Goal: Task Accomplishment & Management: Complete application form

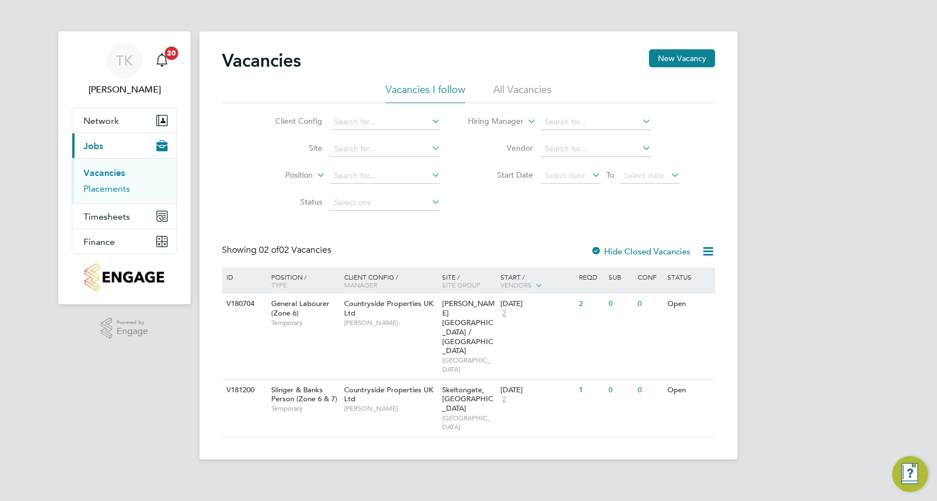
click at [109, 190] on link "Placements" at bounding box center [107, 188] width 47 height 11
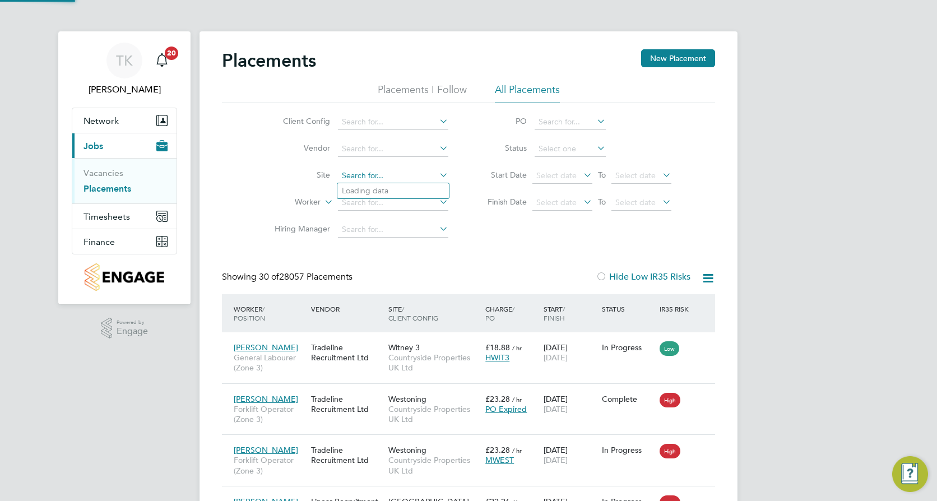
click at [355, 168] on input at bounding box center [393, 176] width 110 height 16
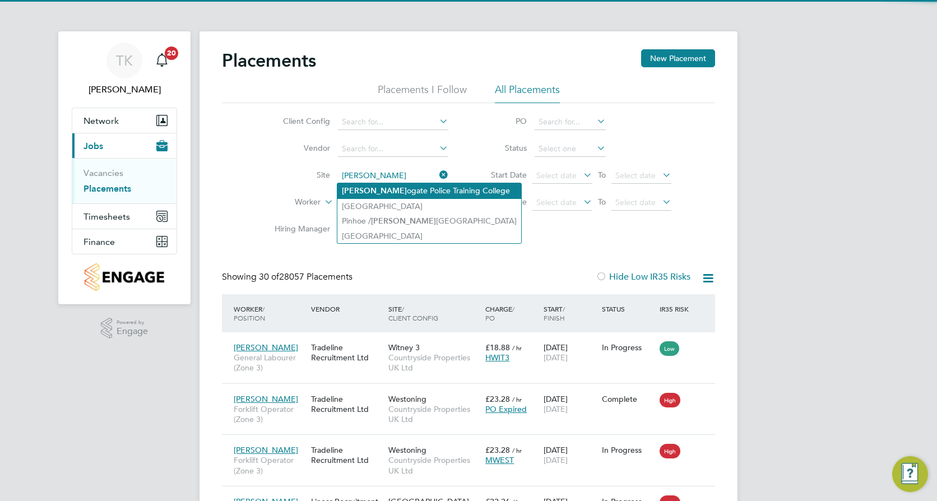
click at [379, 187] on li "[PERSON_NAME] ogate Police Training College" at bounding box center [430, 190] width 184 height 15
type input "Harrogate Police Training College"
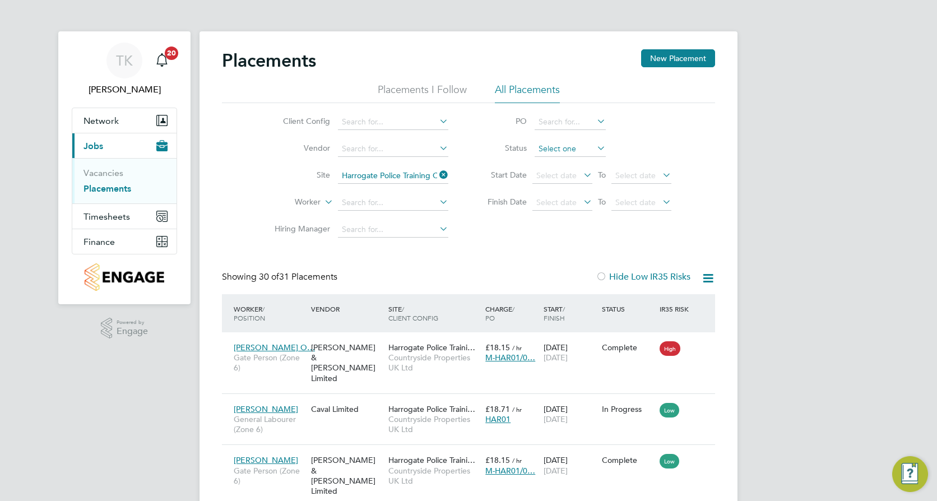
click at [558, 150] on input at bounding box center [570, 149] width 71 height 16
click at [561, 204] on li "In Progress" at bounding box center [570, 208] width 72 height 15
type input "In Progress"
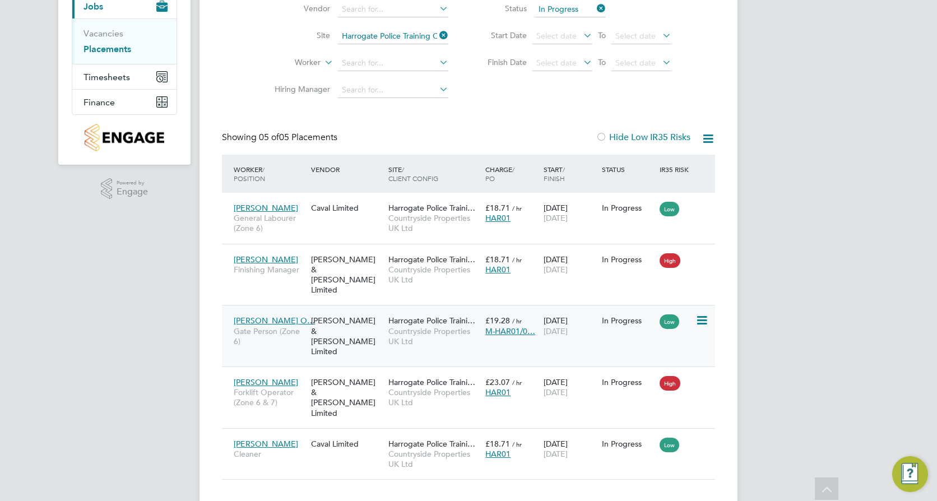
click at [450, 332] on span "Countryside Properties UK Ltd" at bounding box center [434, 336] width 91 height 20
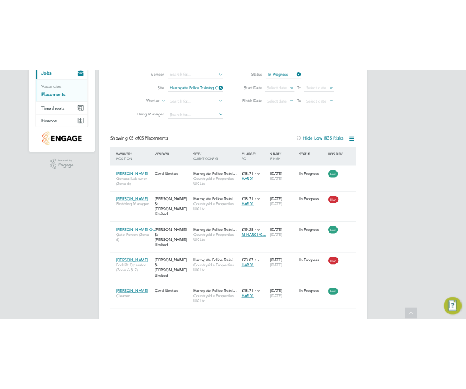
scroll to position [133, 0]
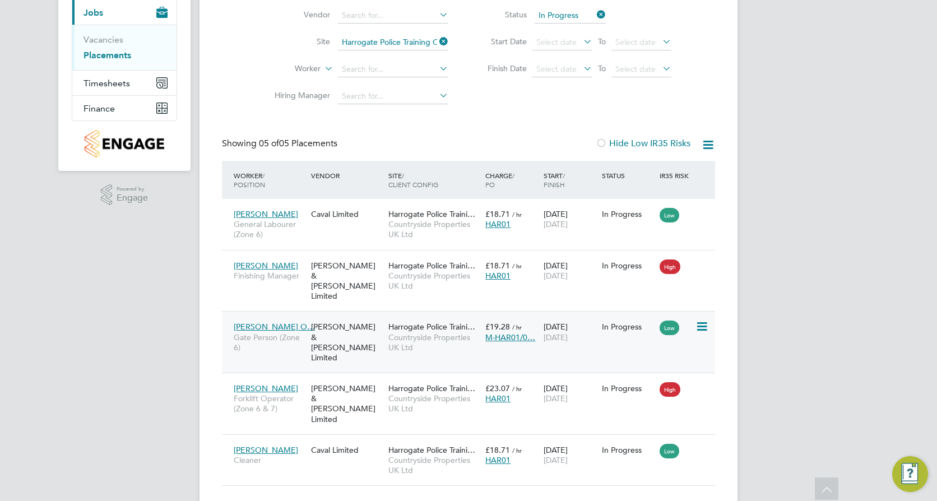
click at [546, 338] on div "31 Jul 2025 28 Sep 2025" at bounding box center [570, 331] width 58 height 31
click at [372, 280] on div "[PERSON_NAME] & [PERSON_NAME] Limited" at bounding box center [346, 281] width 77 height 52
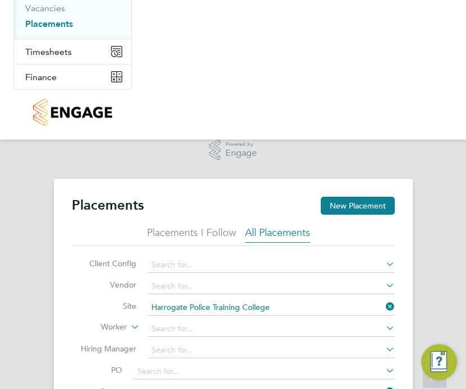
scroll to position [42, 76]
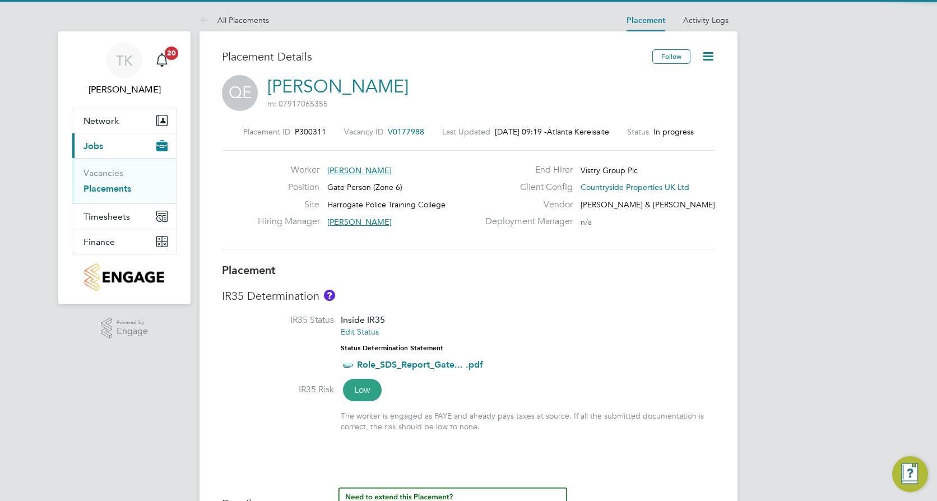
click at [706, 57] on icon at bounding box center [708, 56] width 14 height 14
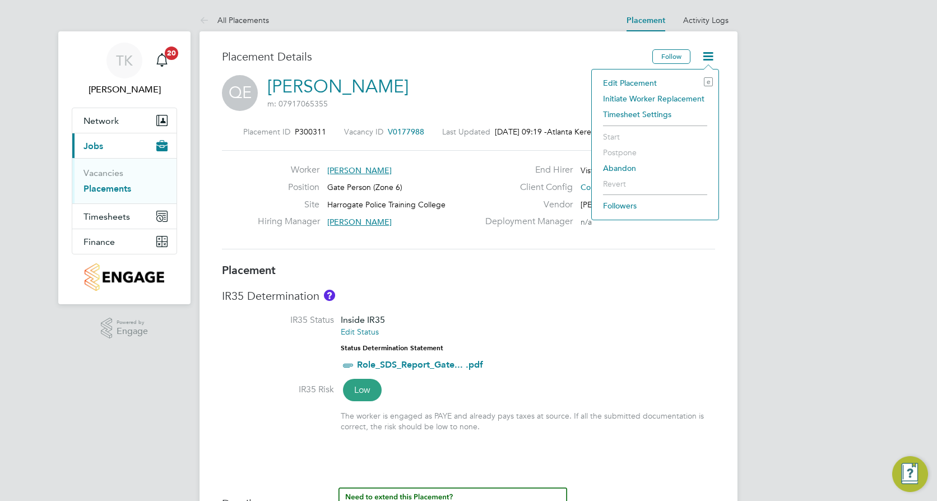
click at [625, 99] on li "Initiate Worker Replacement" at bounding box center [655, 99] width 115 height 16
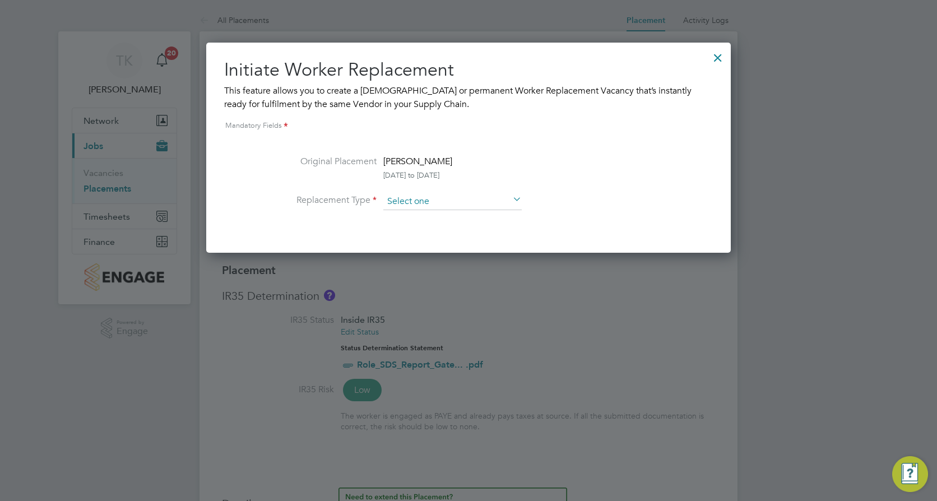
click at [404, 202] on input at bounding box center [452, 201] width 138 height 17
click at [412, 229] on li "Permanent" at bounding box center [453, 232] width 140 height 15
type input "Permanent"
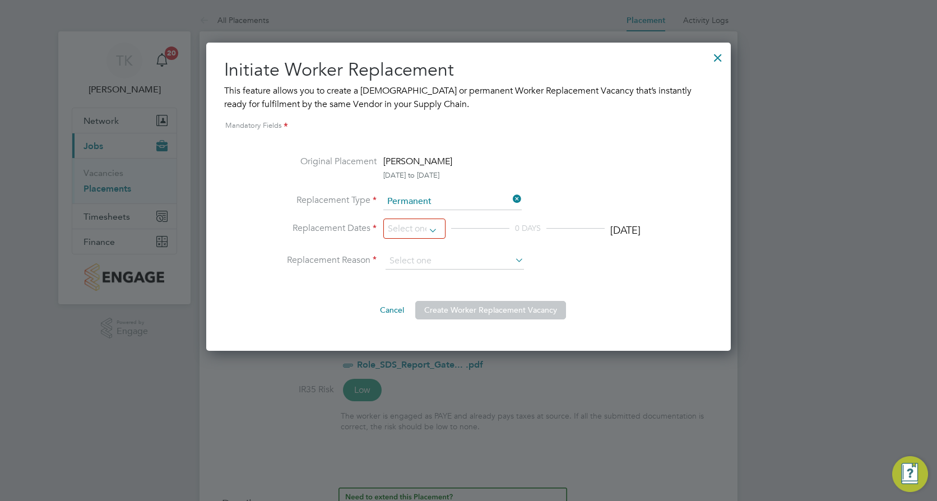
click at [412, 229] on input at bounding box center [414, 229] width 62 height 21
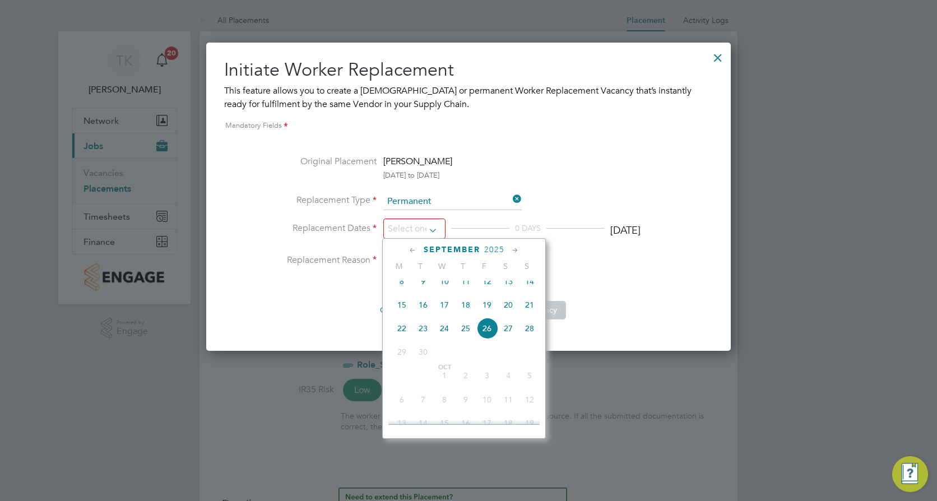
click at [483, 312] on span "19" at bounding box center [487, 304] width 21 height 21
type input "19 Sep 2025"
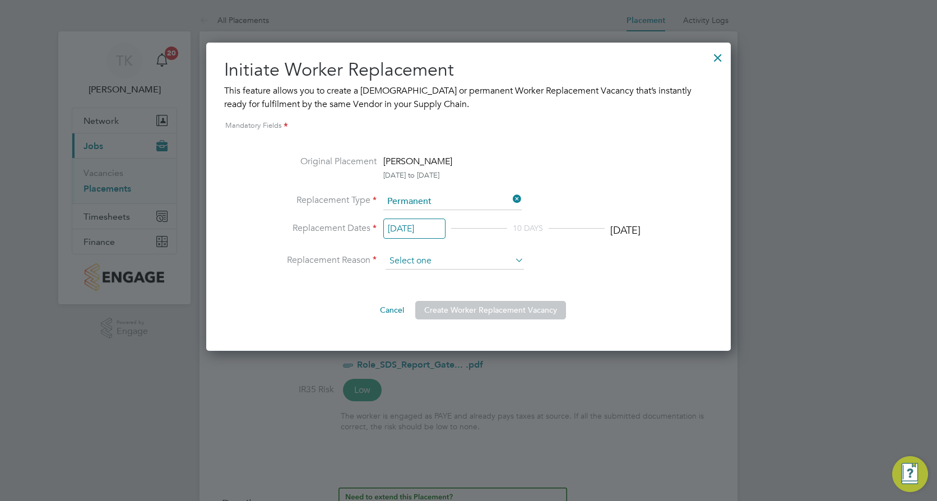
click at [429, 260] on input at bounding box center [455, 261] width 138 height 17
click at [429, 283] on li "New job" at bounding box center [455, 277] width 140 height 15
type input "New job"
click at [455, 312] on button "Create Worker Replacement Vacancy" at bounding box center [490, 310] width 151 height 18
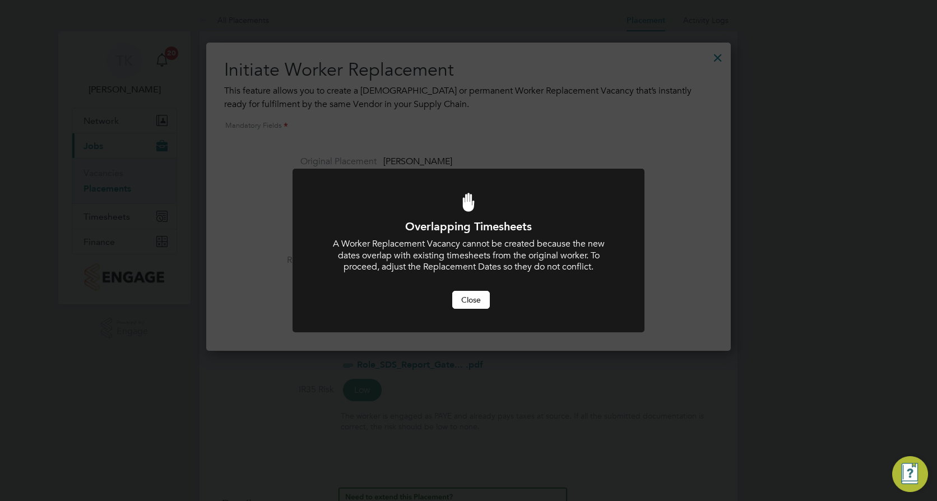
click at [474, 306] on button "Close" at bounding box center [471, 300] width 38 height 18
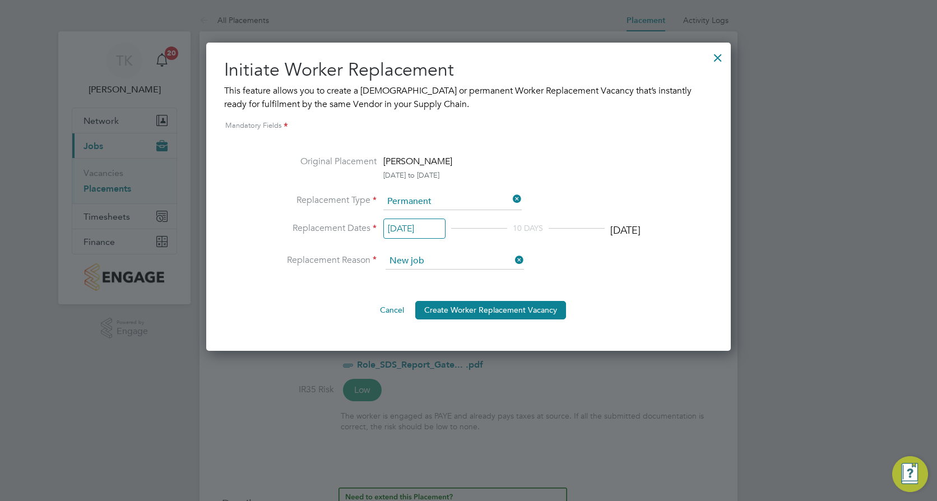
click at [409, 232] on input "[DATE]" at bounding box center [414, 229] width 62 height 21
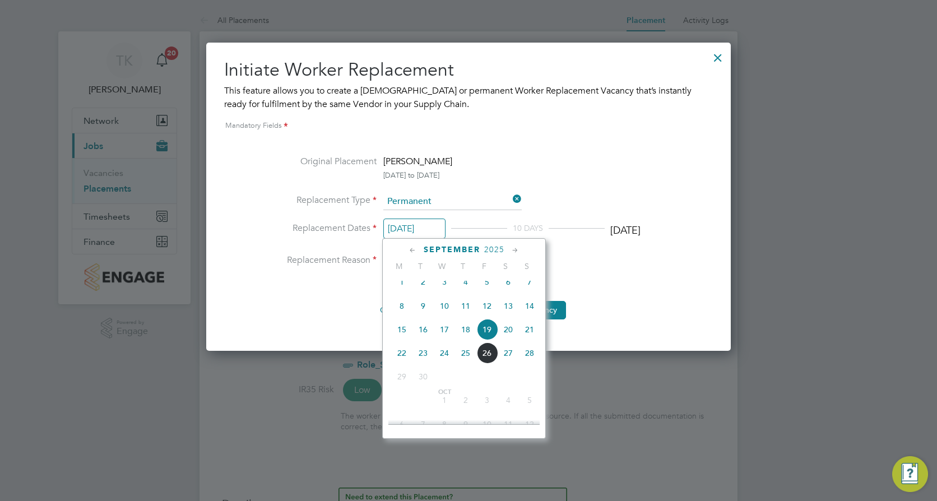
click at [403, 361] on span "22" at bounding box center [401, 353] width 21 height 21
type input "[DATE]"
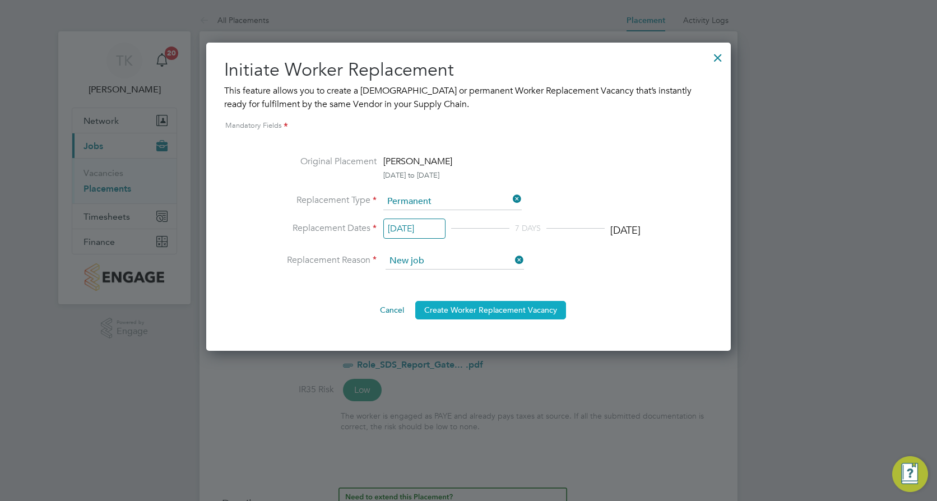
click at [472, 311] on button "Create Worker Replacement Vacancy" at bounding box center [490, 310] width 151 height 18
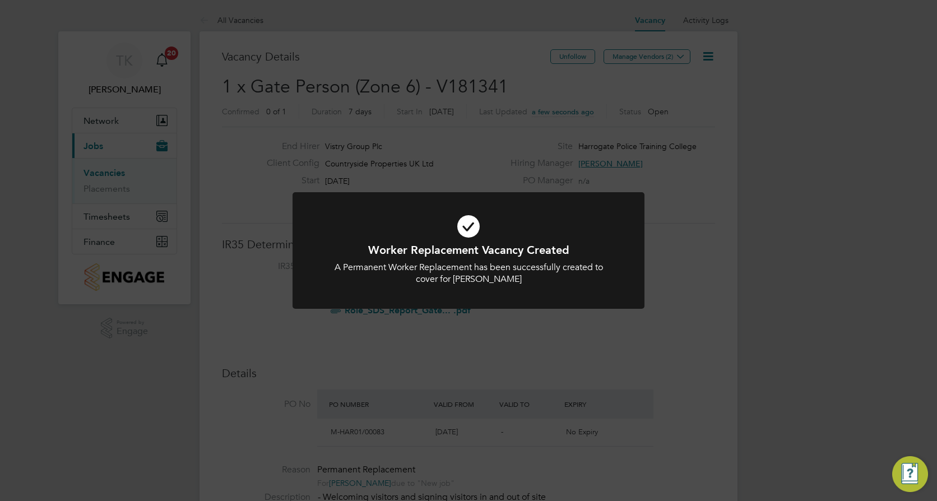
click at [457, 348] on div "Worker Replacement Vacancy Created A Permanent Worker Replacement has been succ…" at bounding box center [468, 250] width 937 height 501
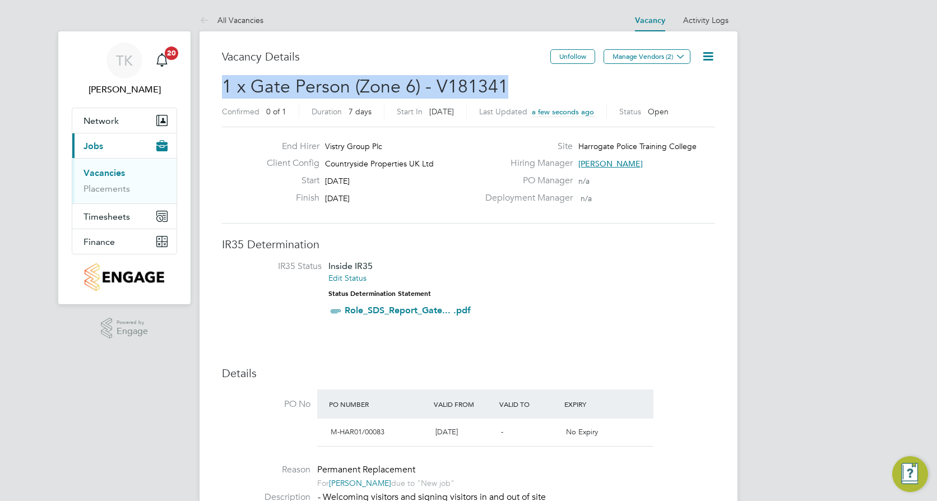
drag, startPoint x: 505, startPoint y: 84, endPoint x: 222, endPoint y: 88, distance: 282.6
click at [222, 88] on h2 "1 x Gate Person (Zone 6) - V181341 Confirmed 0 of 1 Duration 7 days Start In 4 …" at bounding box center [468, 98] width 493 height 47
copy span "1 x Gate Person (Zone 6) - V181341"
click at [627, 59] on button "Manage Vendors (2)" at bounding box center [647, 56] width 87 height 15
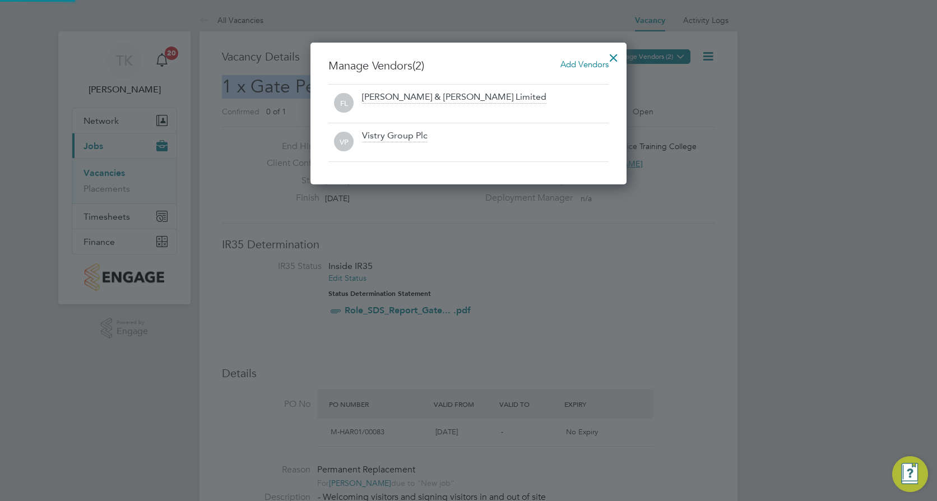
scroll to position [142, 317]
click at [620, 56] on div at bounding box center [614, 55] width 20 height 20
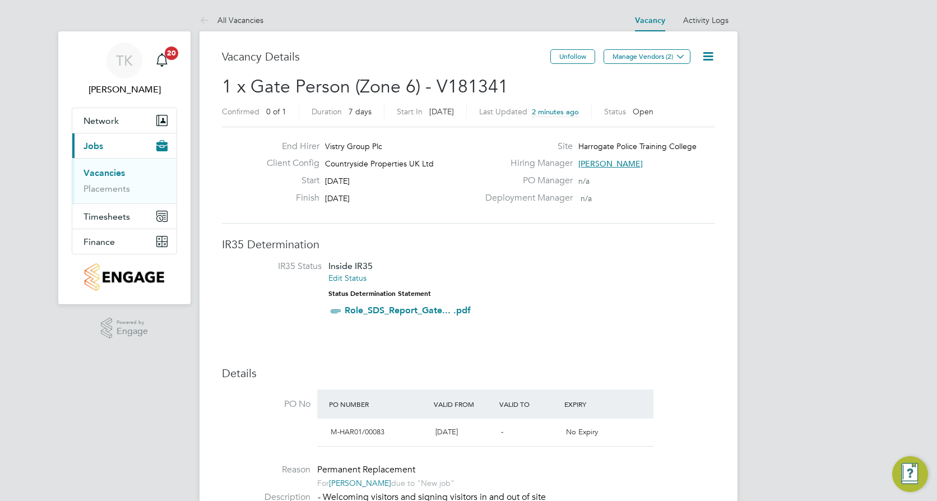
click at [600, 261] on li "IR35 Status Inside IR35 Edit Status Status Determination Statement Role_SDS_Rep…" at bounding box center [468, 291] width 471 height 61
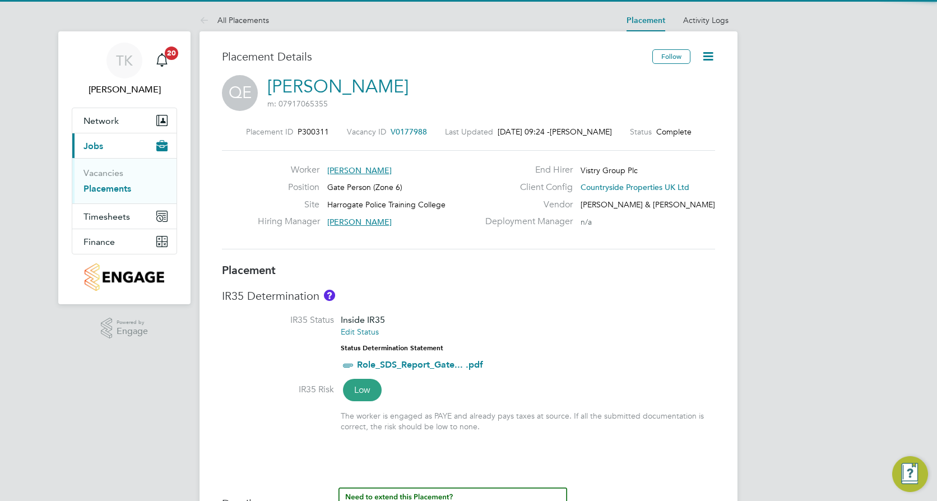
click at [712, 57] on icon at bounding box center [708, 56] width 14 height 14
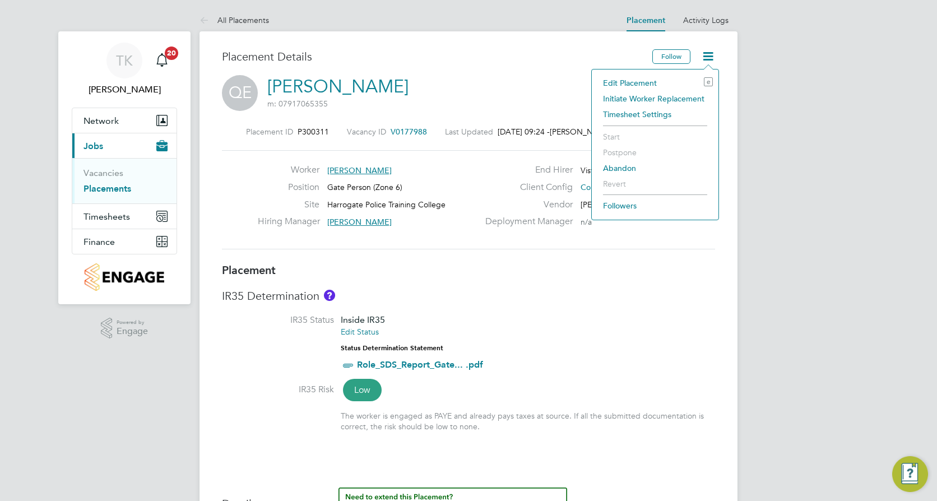
click at [624, 80] on li "Edit Placement e" at bounding box center [655, 83] width 115 height 16
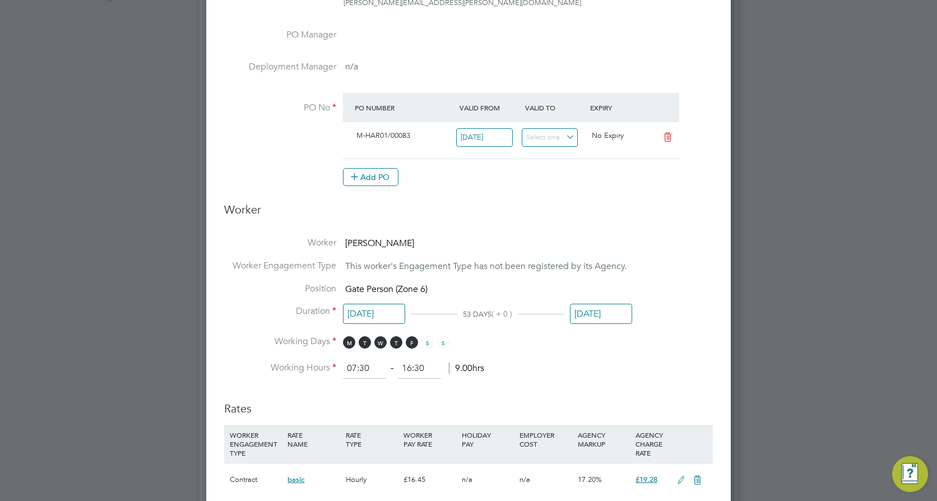
click at [604, 313] on input "21 Sep 2025" at bounding box center [601, 314] width 62 height 21
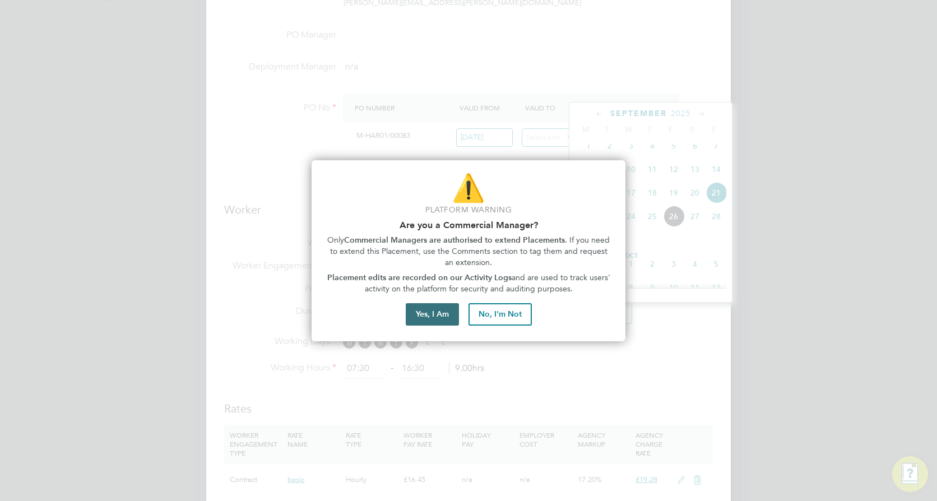
click at [419, 316] on button "Yes, I Am" at bounding box center [432, 314] width 53 height 22
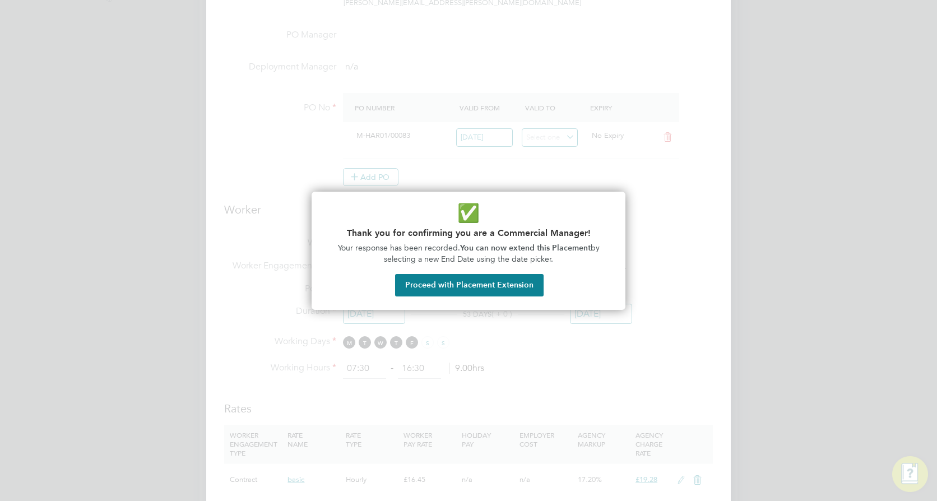
click at [426, 283] on button "Proceed with Placement Extension" at bounding box center [469, 285] width 149 height 22
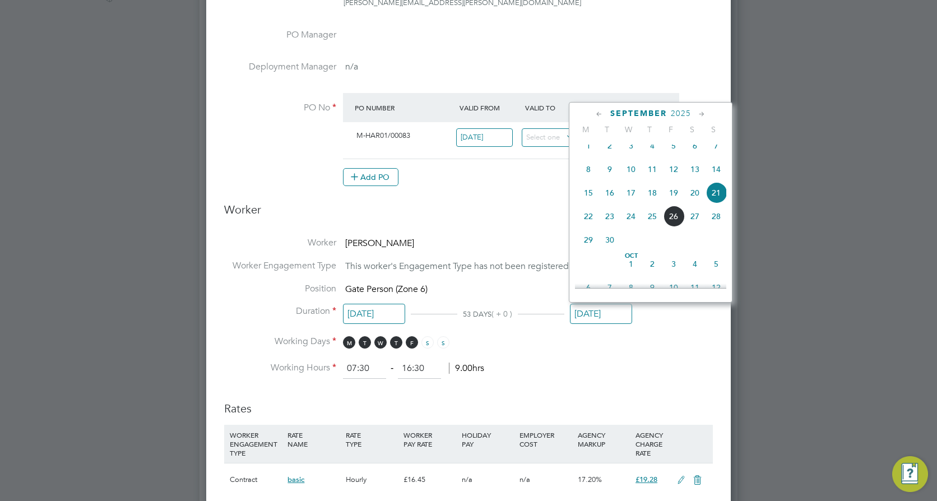
click at [675, 201] on span "19" at bounding box center [673, 192] width 21 height 21
type input "[DATE]"
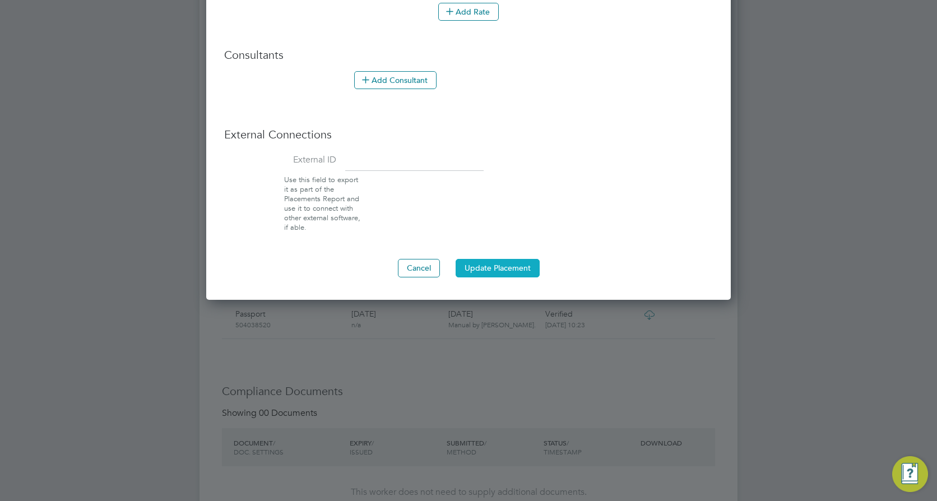
click at [492, 271] on button "Update Placement" at bounding box center [498, 268] width 84 height 18
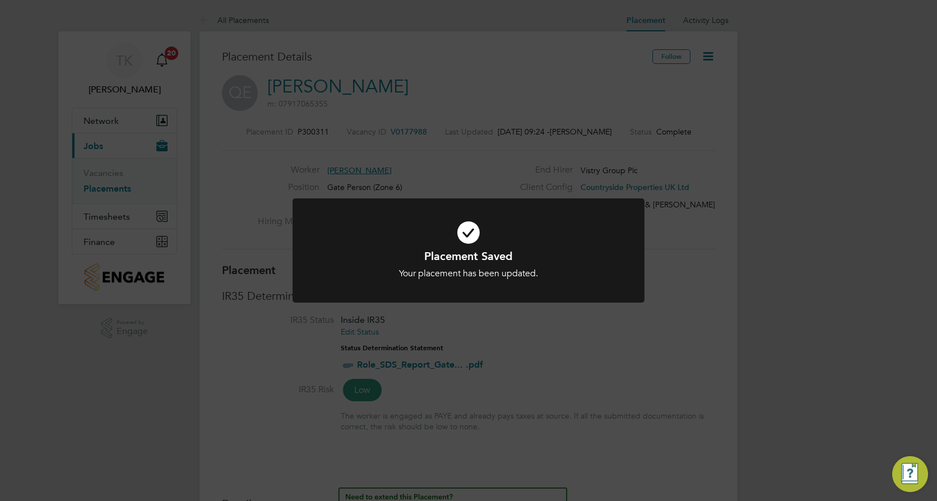
click at [597, 366] on div "Placement Saved Your placement has been updated. Cancel Okay" at bounding box center [468, 250] width 937 height 501
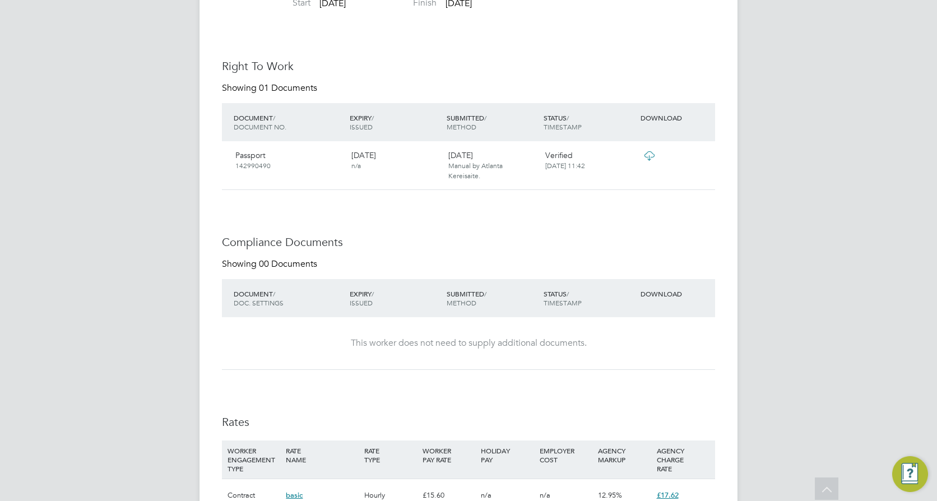
scroll to position [1009, 0]
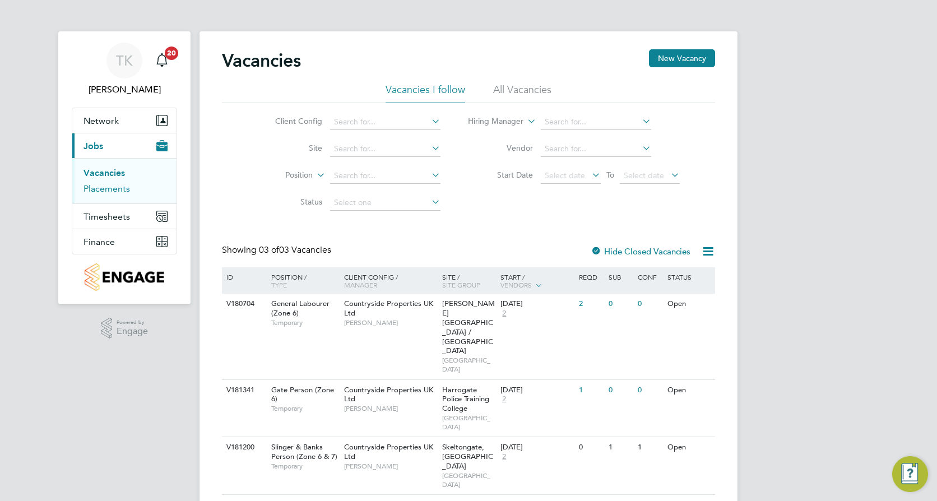
click at [124, 193] on link "Placements" at bounding box center [107, 188] width 47 height 11
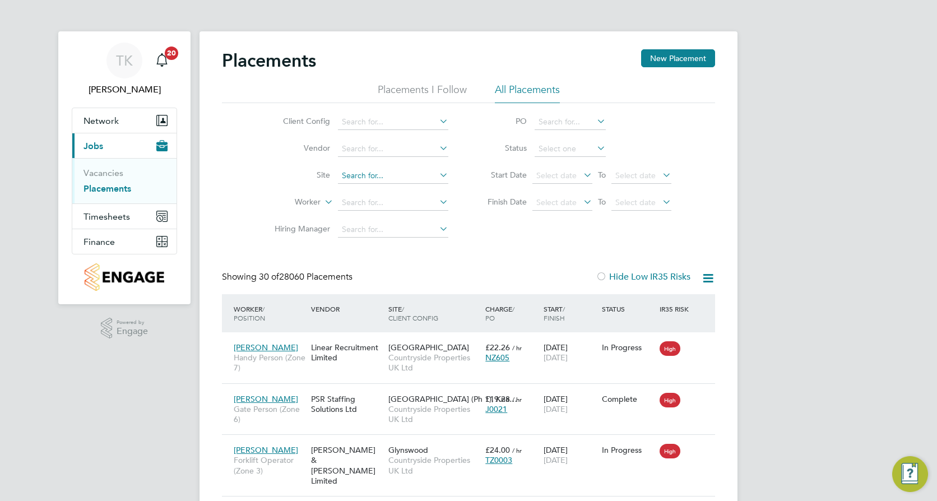
click at [352, 176] on input at bounding box center [393, 176] width 110 height 16
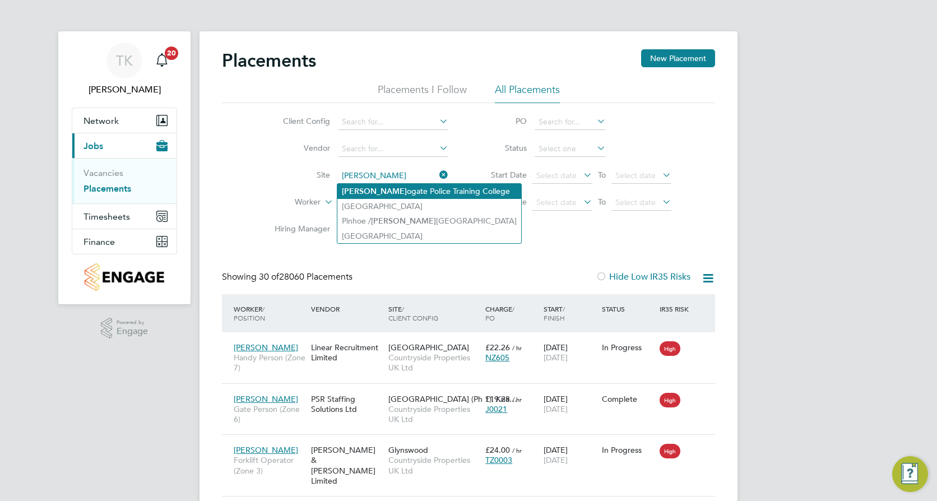
click at [368, 193] on li "[PERSON_NAME] ogate Police Training College" at bounding box center [430, 191] width 184 height 15
type input "Harrogate Police Training College"
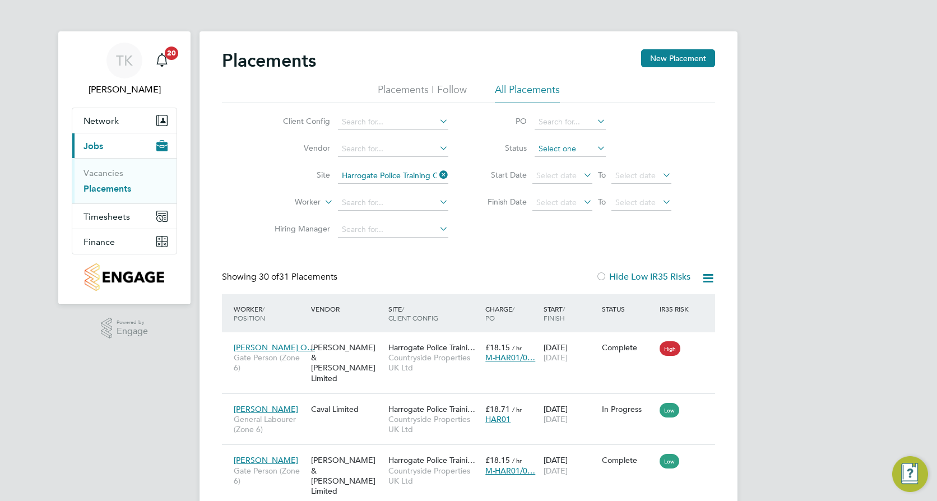
click at [557, 149] on input at bounding box center [570, 149] width 71 height 16
click at [557, 206] on li "In Progress" at bounding box center [570, 208] width 72 height 15
type input "In Progress"
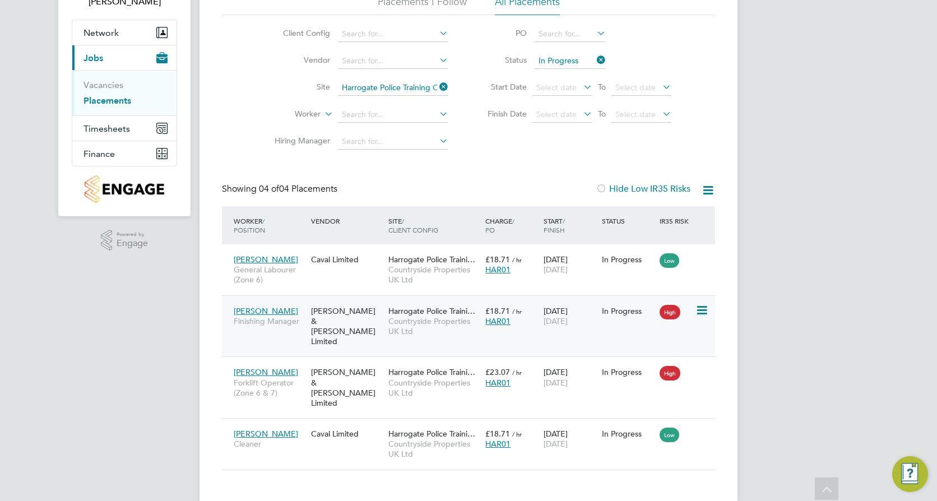
click at [464, 338] on div "Harrogate Police Traini… Countryside Properties UK Ltd" at bounding box center [434, 322] width 97 height 42
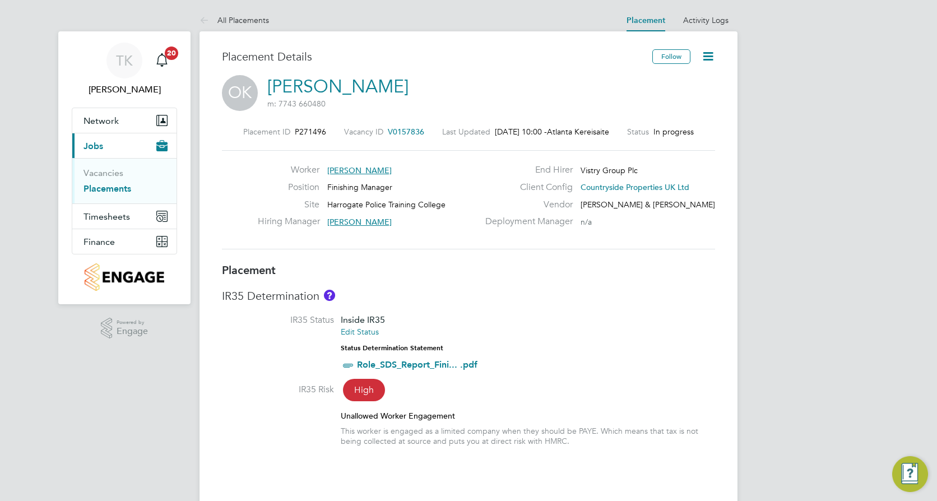
click at [705, 59] on icon at bounding box center [708, 56] width 14 height 14
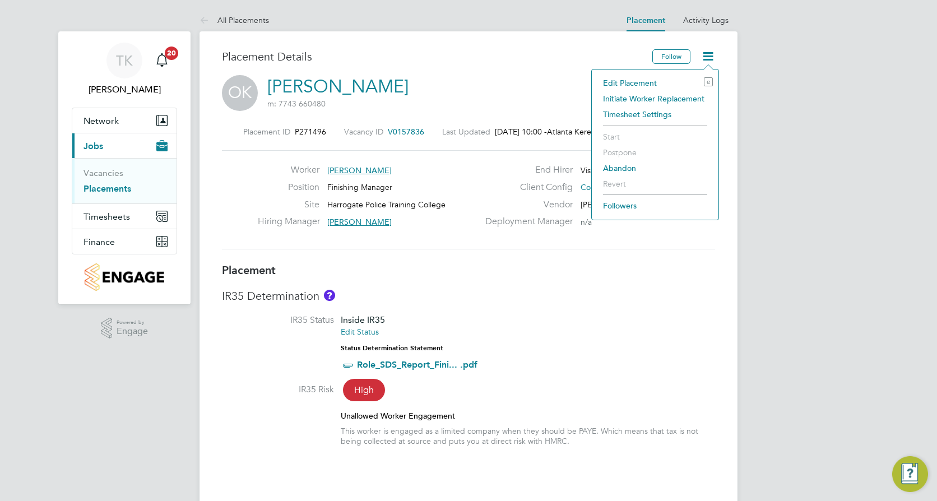
click at [646, 79] on li "Edit Placement e" at bounding box center [655, 83] width 115 height 16
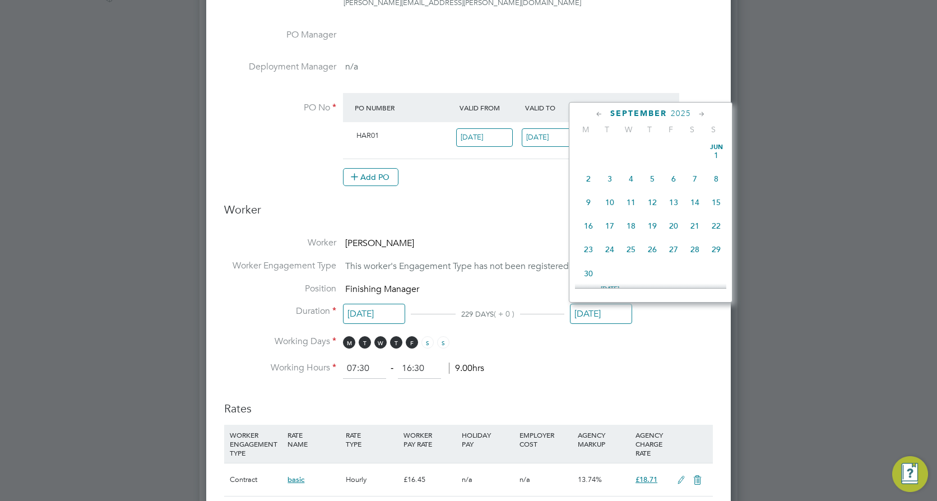
click at [590, 310] on input "[DATE]" at bounding box center [601, 314] width 62 height 21
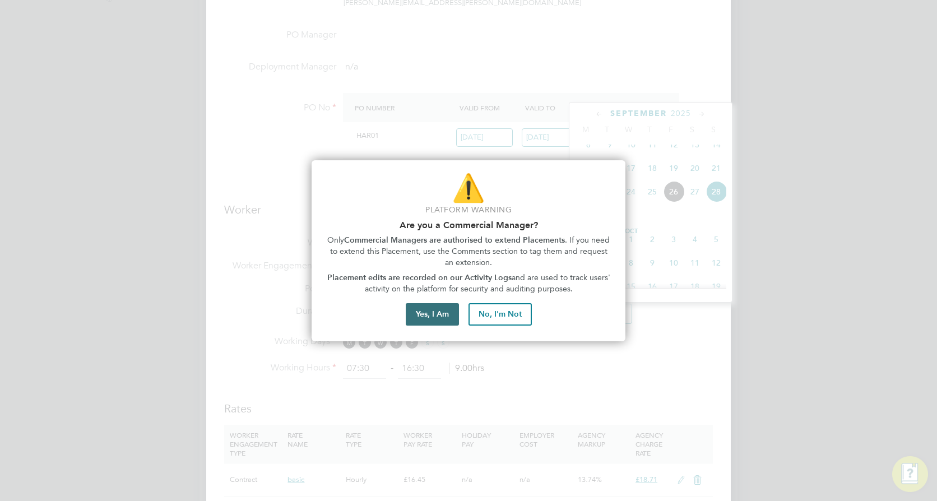
click at [441, 313] on button "Yes, I Am" at bounding box center [432, 314] width 53 height 22
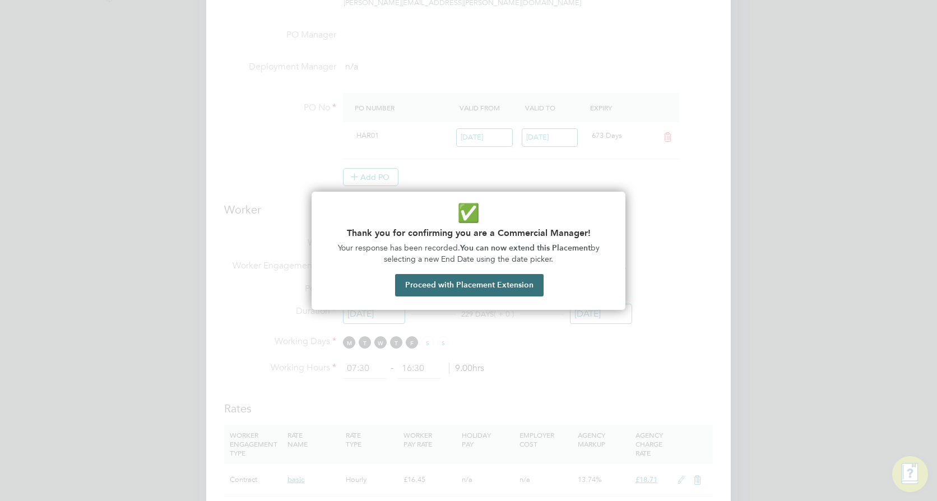
click at [445, 281] on button "Proceed with Placement Extension" at bounding box center [469, 285] width 149 height 22
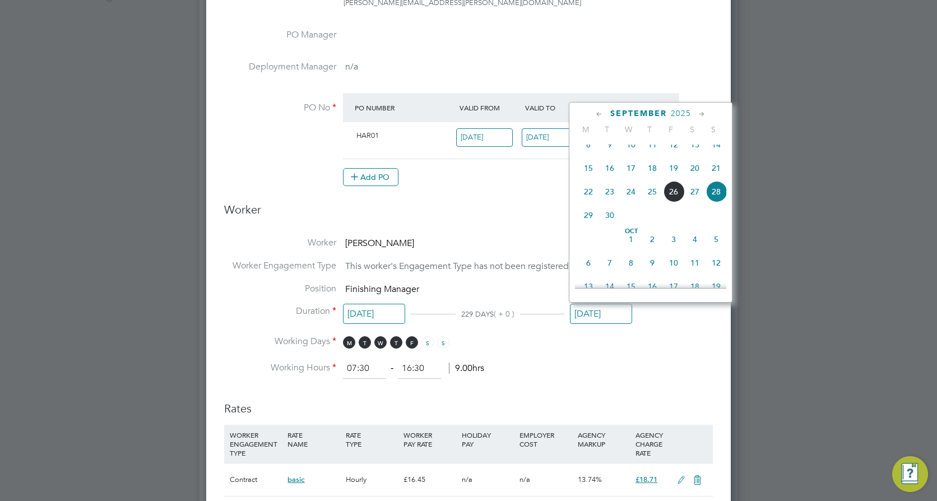
click at [586, 201] on span "22" at bounding box center [588, 191] width 21 height 21
type input "[DATE]"
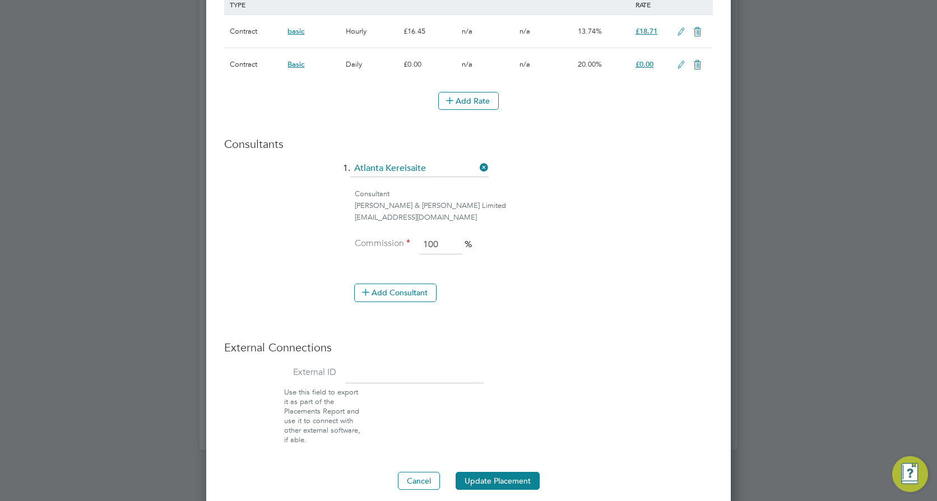
click at [499, 478] on button "Update Placement" at bounding box center [498, 481] width 84 height 18
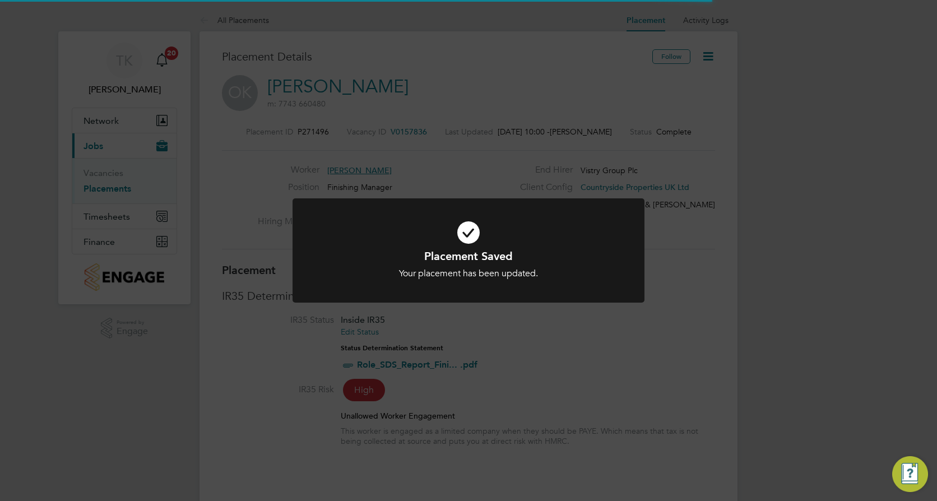
click at [625, 389] on div "Placement Saved Your placement has been updated. Cancel Okay" at bounding box center [468, 250] width 937 height 501
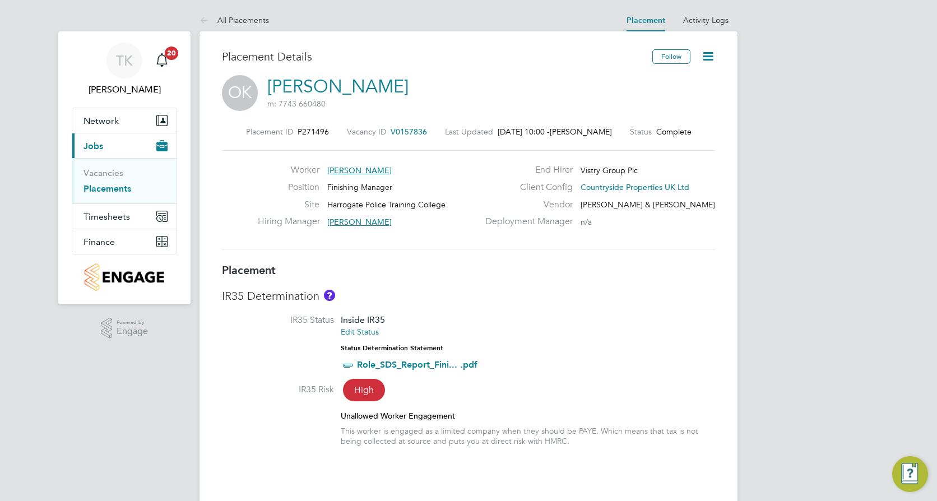
click at [709, 53] on icon at bounding box center [708, 56] width 14 height 14
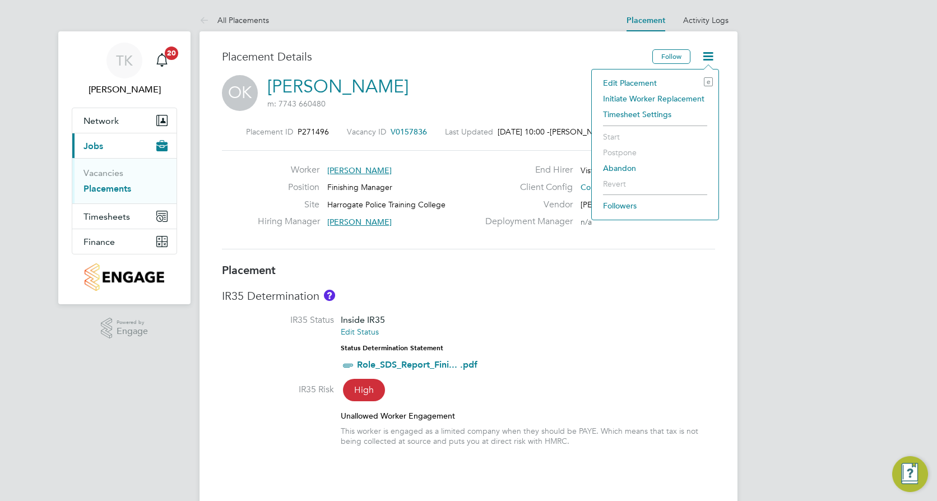
click at [642, 385] on div "IR35 Risk High" at bounding box center [468, 391] width 493 height 14
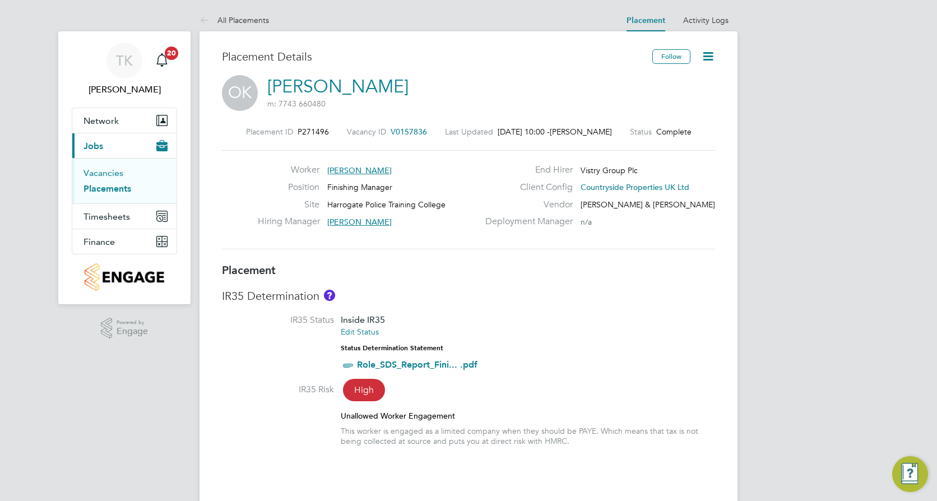
click at [96, 168] on link "Vacancies" at bounding box center [104, 173] width 40 height 11
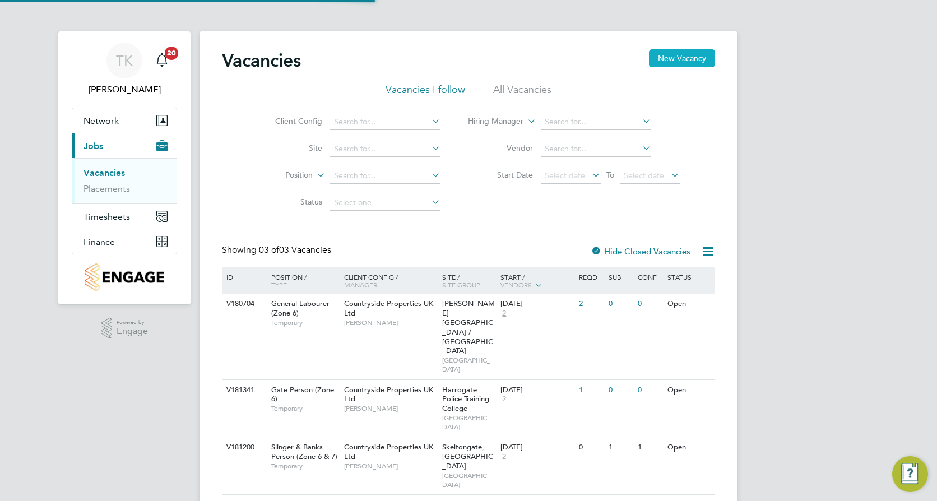
click at [678, 56] on button "New Vacancy" at bounding box center [682, 58] width 66 height 18
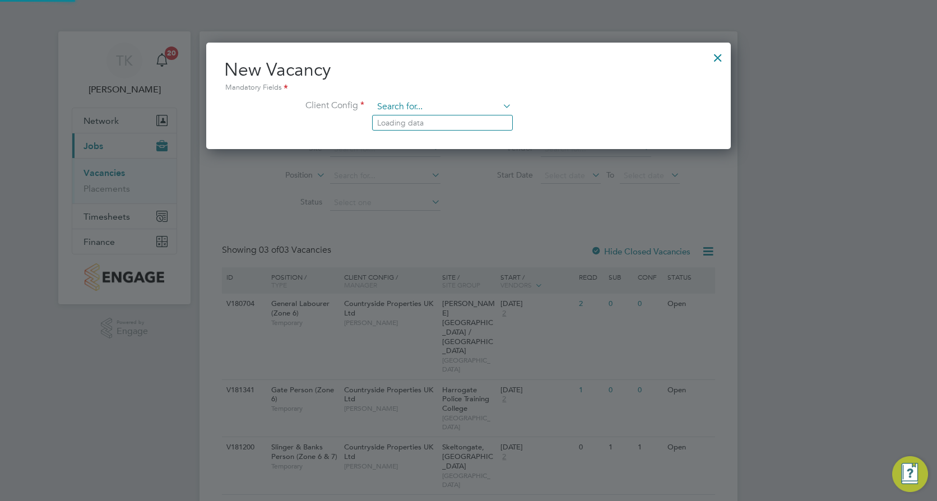
click at [404, 112] on input at bounding box center [442, 107] width 138 height 17
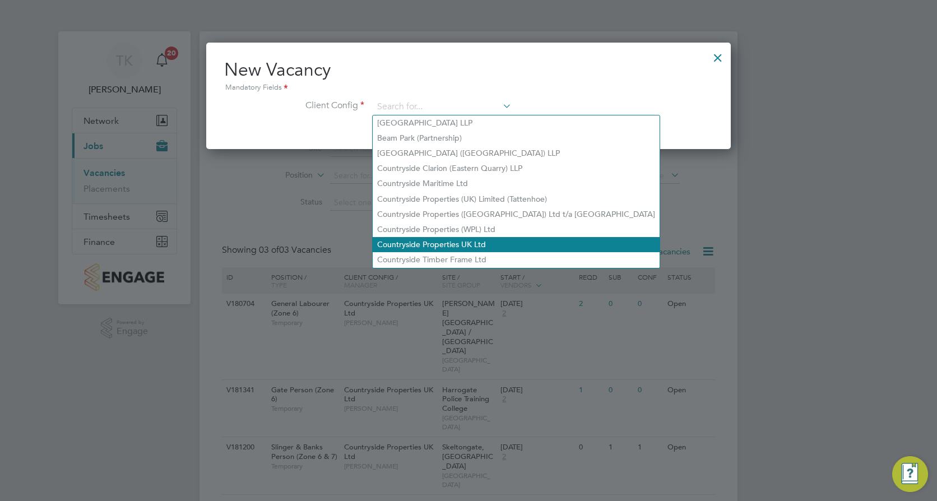
click at [435, 237] on li "Countryside Properties UK Ltd" at bounding box center [516, 244] width 287 height 15
type input "Countryside Properties UK Ltd"
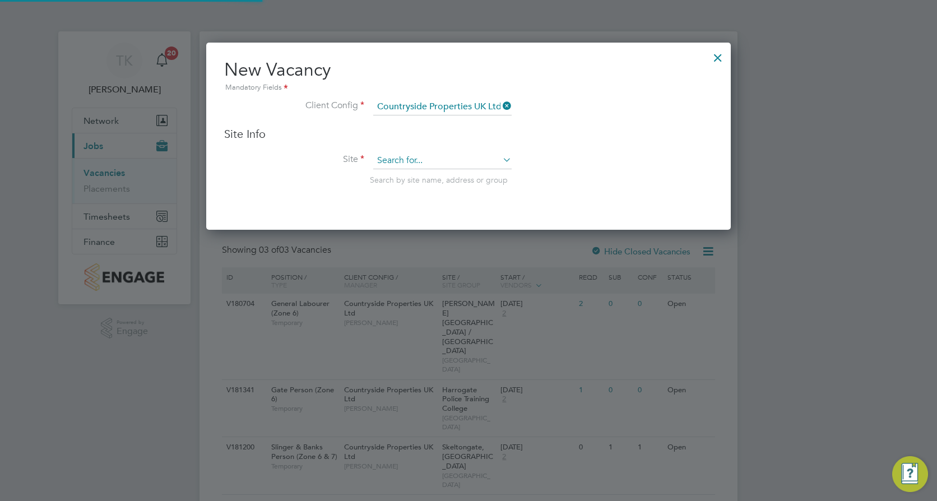
click at [408, 154] on input at bounding box center [442, 160] width 138 height 17
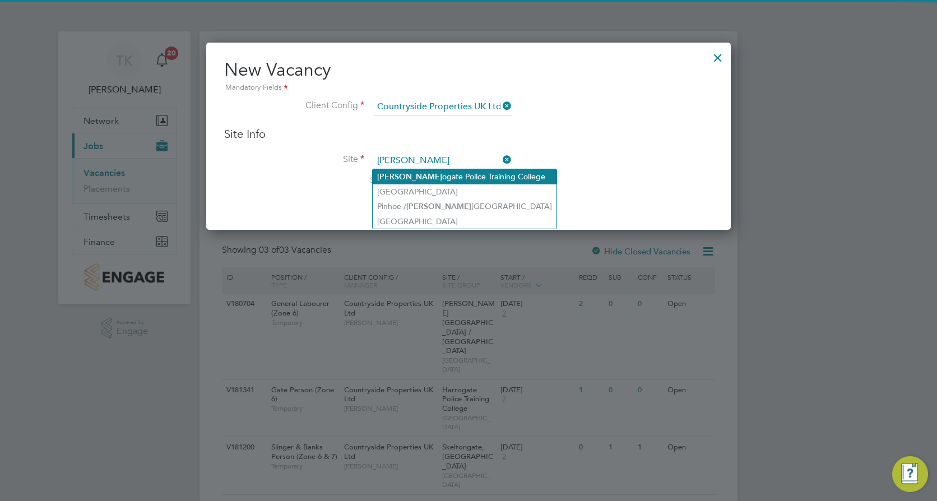
click at [411, 172] on li "[PERSON_NAME] ogate Police Training College" at bounding box center [465, 176] width 184 height 15
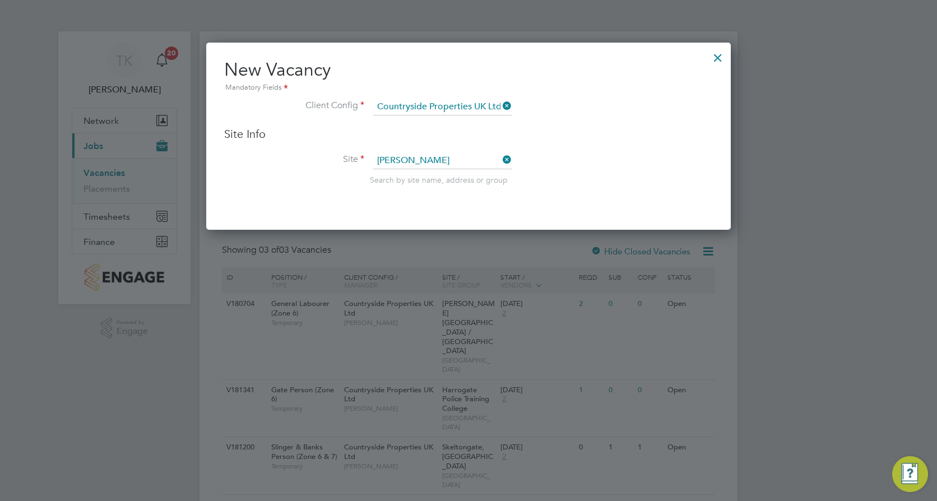
type input "Harrogate Police Training College"
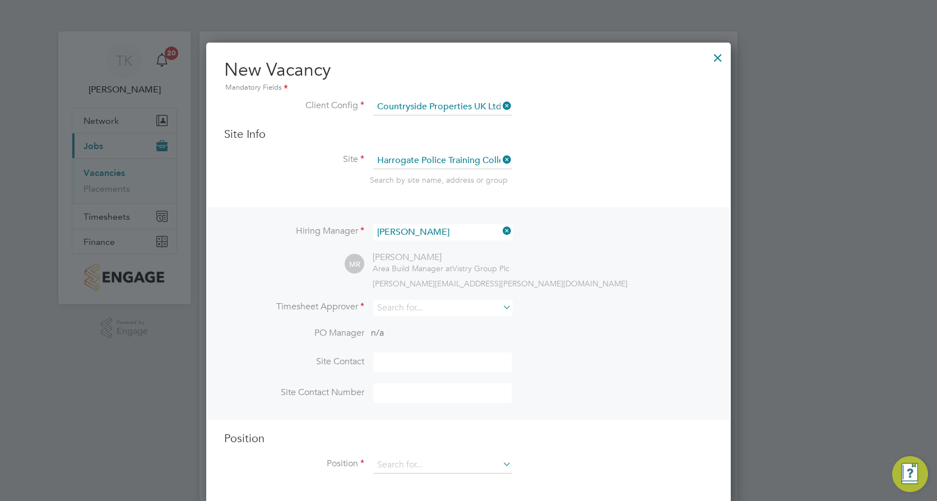
click at [501, 230] on icon at bounding box center [501, 231] width 0 height 16
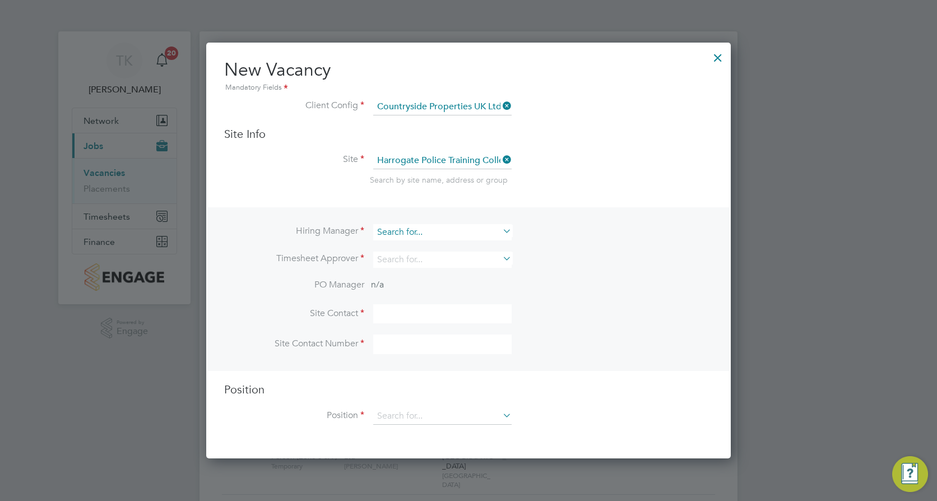
click at [434, 229] on input at bounding box center [442, 232] width 138 height 16
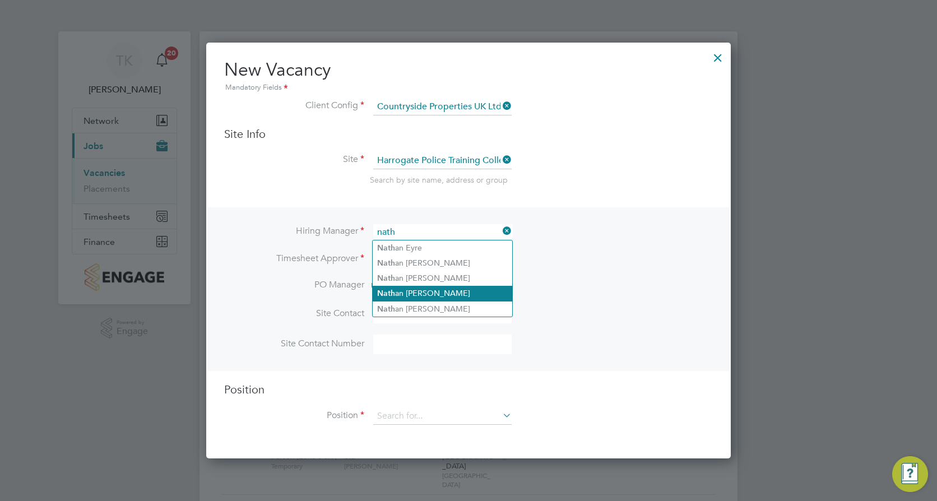
click at [413, 290] on li "Nath an [PERSON_NAME]" at bounding box center [443, 293] width 140 height 15
type input "[PERSON_NAME]"
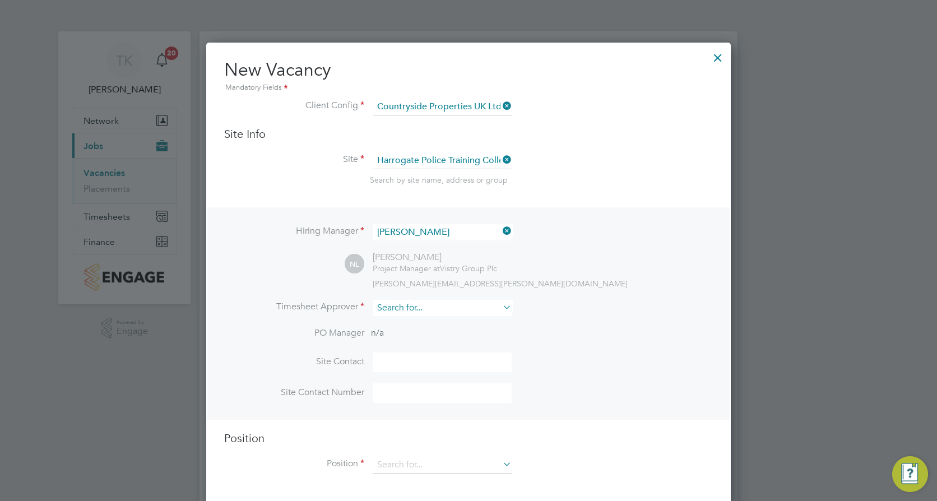
click at [401, 309] on input at bounding box center [442, 308] width 138 height 16
click at [440, 363] on li "Nath an [PERSON_NAME]" at bounding box center [443, 370] width 140 height 15
type input "[PERSON_NAME]"
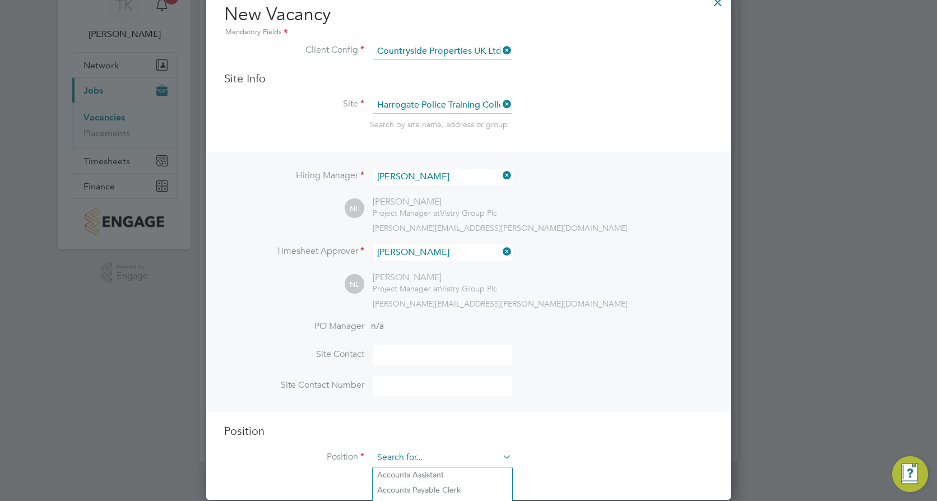
click at [404, 461] on input at bounding box center [442, 458] width 138 height 17
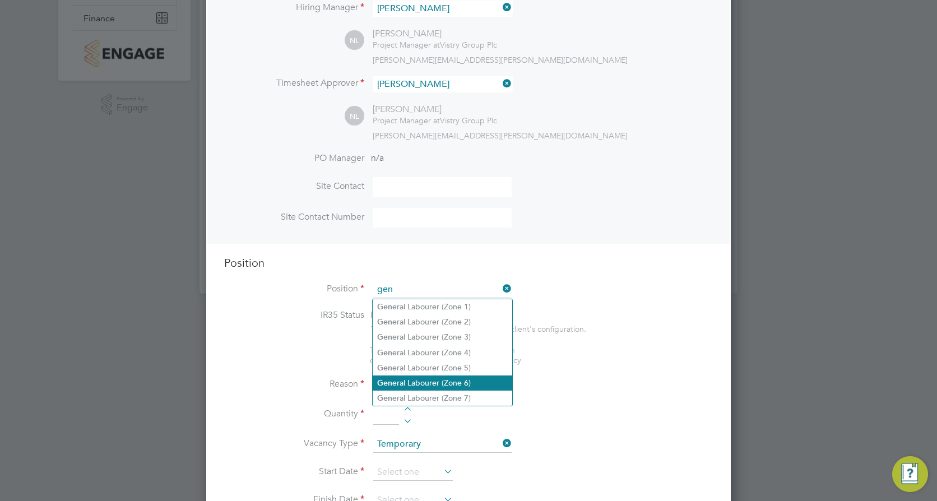
click at [431, 381] on li "Gen eral Labourer (Zone 6)" at bounding box center [443, 383] width 140 height 15
type input "General Labourer (Zone 6)"
type textarea "- General labouring duties - Supporting the trades on site - Moving materials a…"
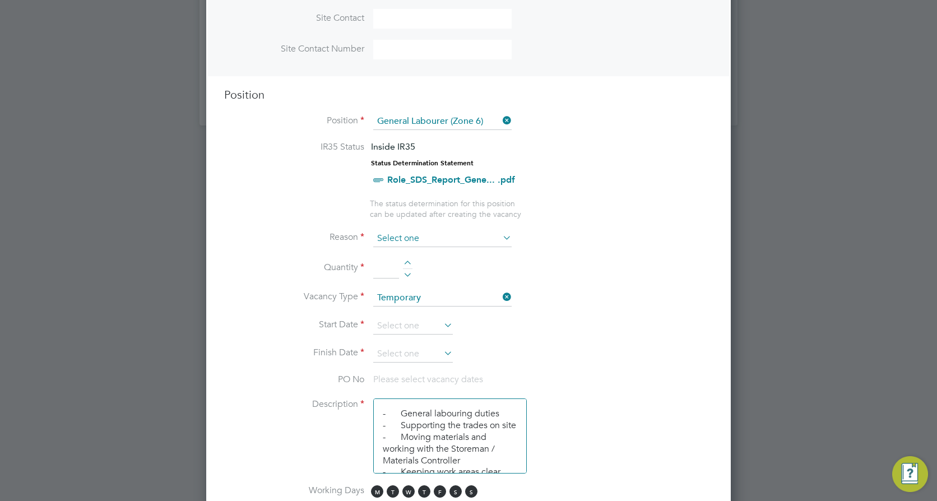
click at [421, 232] on input at bounding box center [442, 238] width 138 height 17
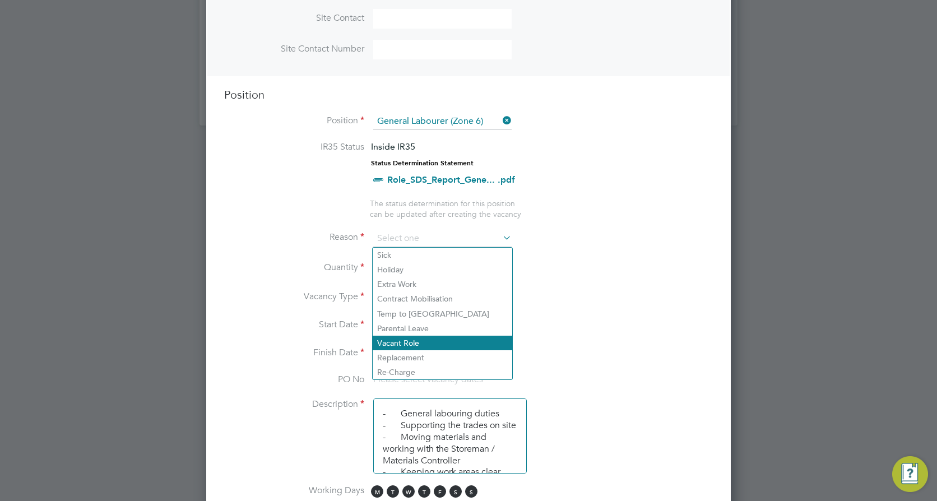
click at [412, 349] on li "Vacant Role" at bounding box center [443, 343] width 140 height 15
type input "Vacant Role"
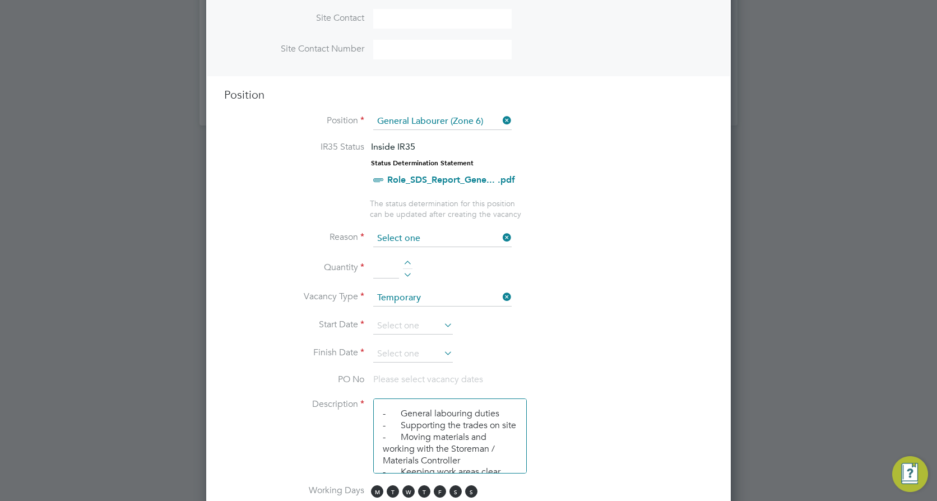
click at [406, 232] on input at bounding box center [442, 238] width 138 height 17
click at [406, 353] on li "Replacement" at bounding box center [443, 357] width 140 height 15
type input "Replacement"
click at [383, 266] on input at bounding box center [386, 268] width 26 height 20
type input "1"
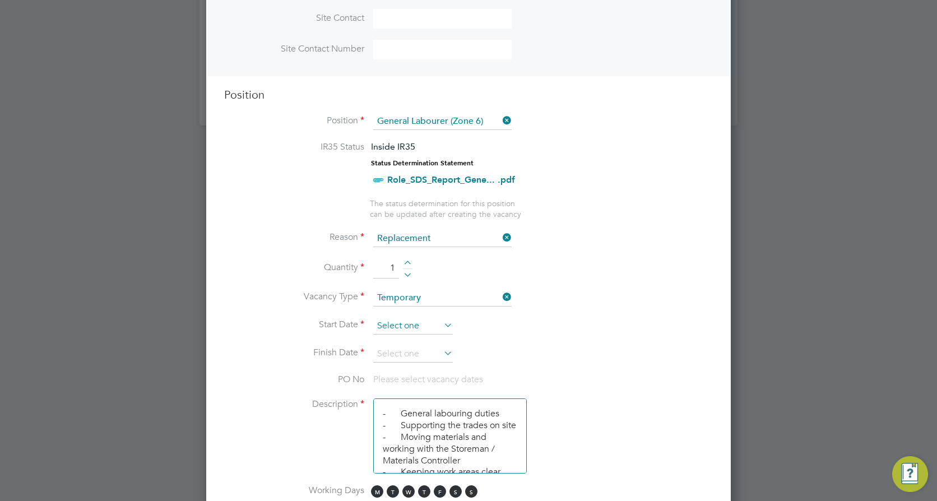
click at [409, 324] on input at bounding box center [413, 326] width 80 height 17
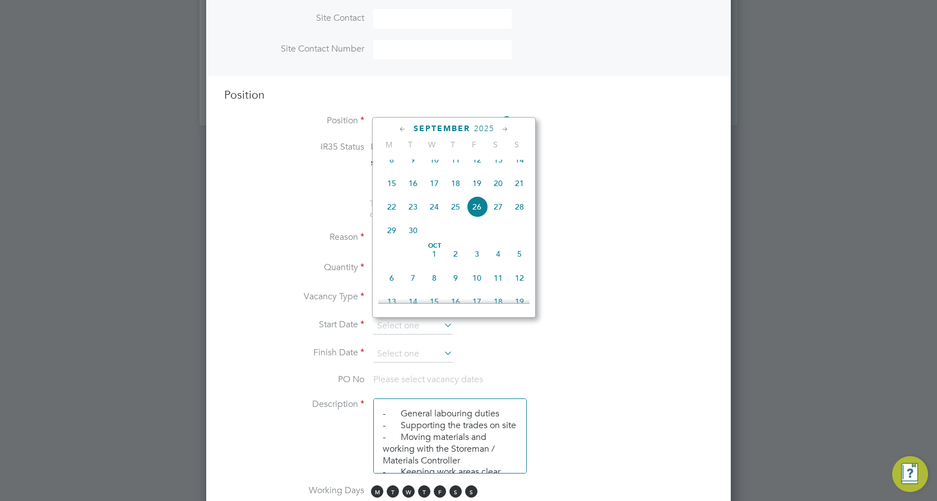
click at [458, 215] on span "25" at bounding box center [455, 206] width 21 height 21
type input "25 Sep 2025"
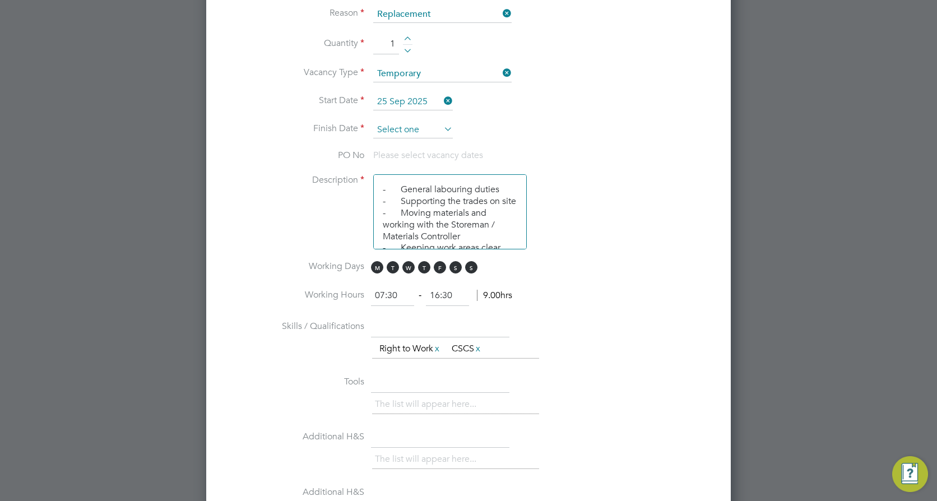
click at [433, 131] on input at bounding box center [413, 130] width 80 height 17
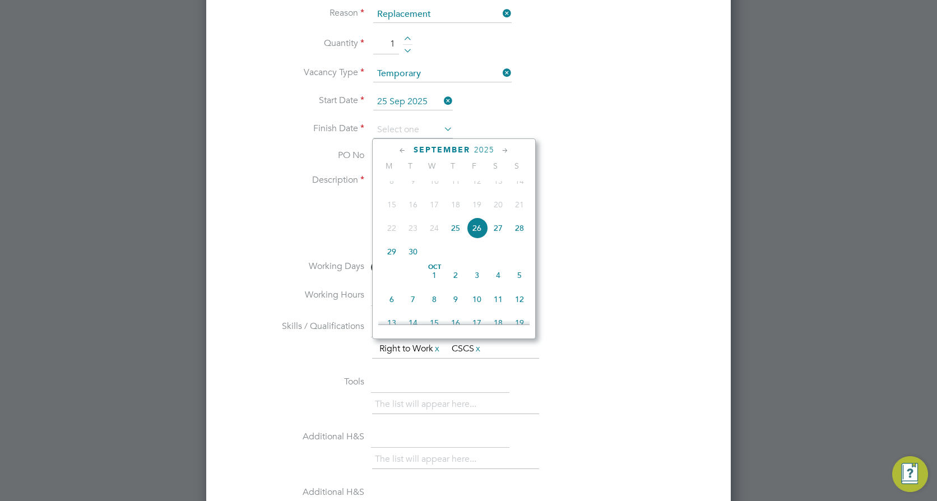
click at [480, 286] on span "3" at bounding box center [476, 275] width 21 height 21
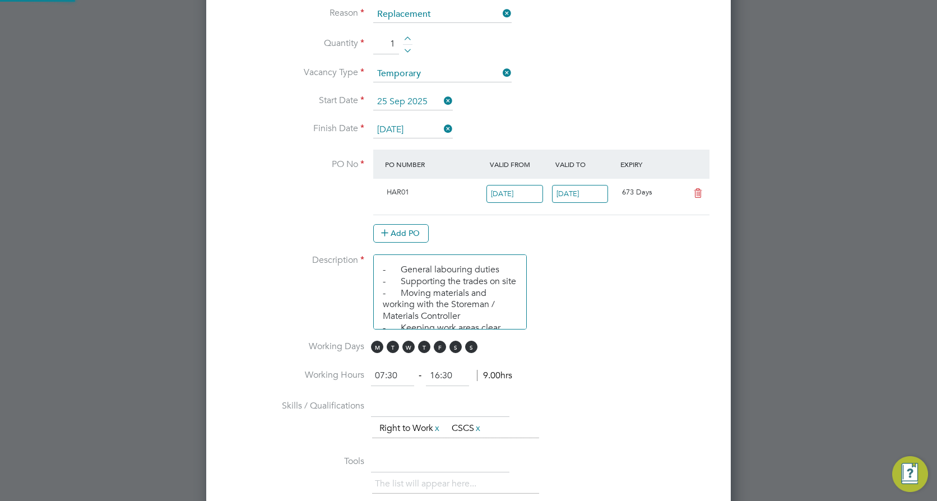
scroll to position [19, 105]
click at [414, 133] on input "[DATE]" at bounding box center [413, 130] width 80 height 17
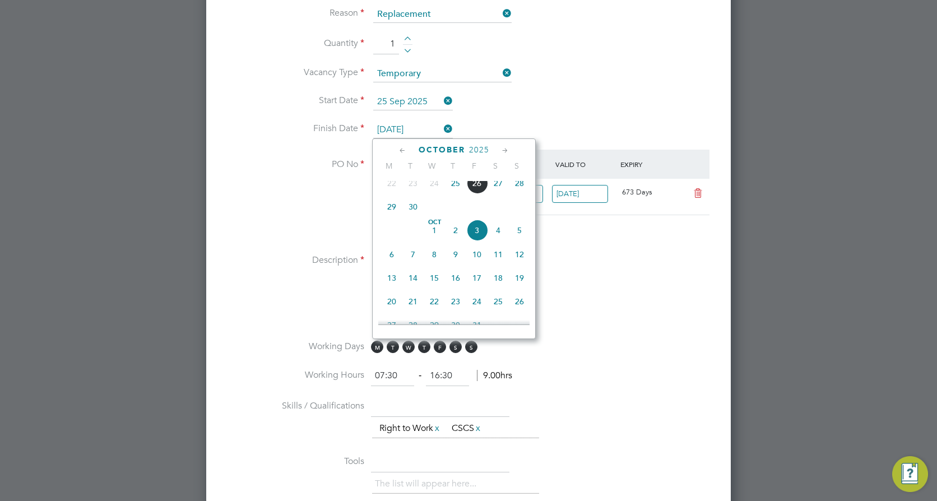
click at [480, 312] on span "24" at bounding box center [476, 301] width 21 height 21
type input "[DATE]"
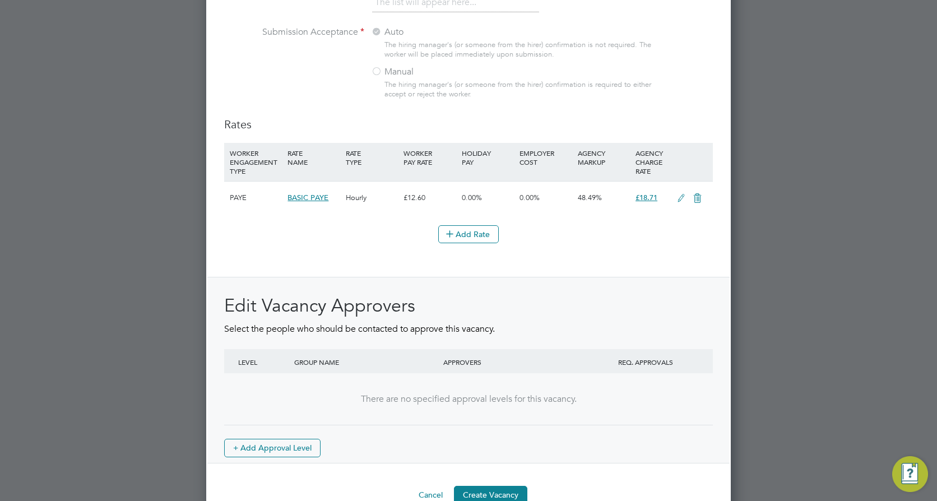
scroll to position [1234, 0]
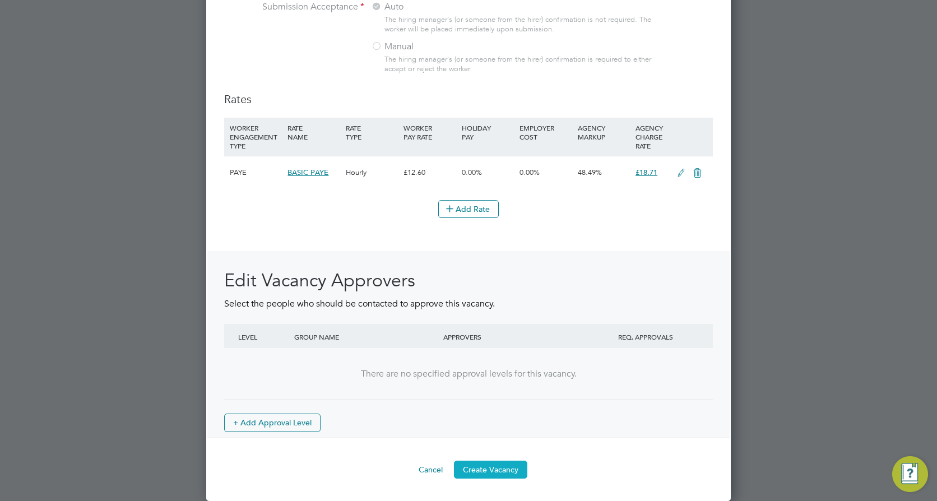
click at [489, 472] on button "Create Vacancy" at bounding box center [490, 470] width 73 height 18
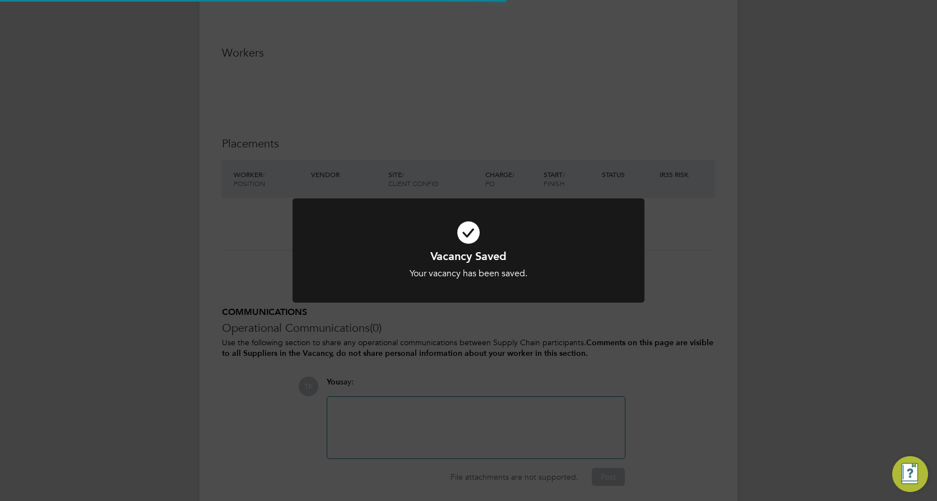
scroll to position [18, 221]
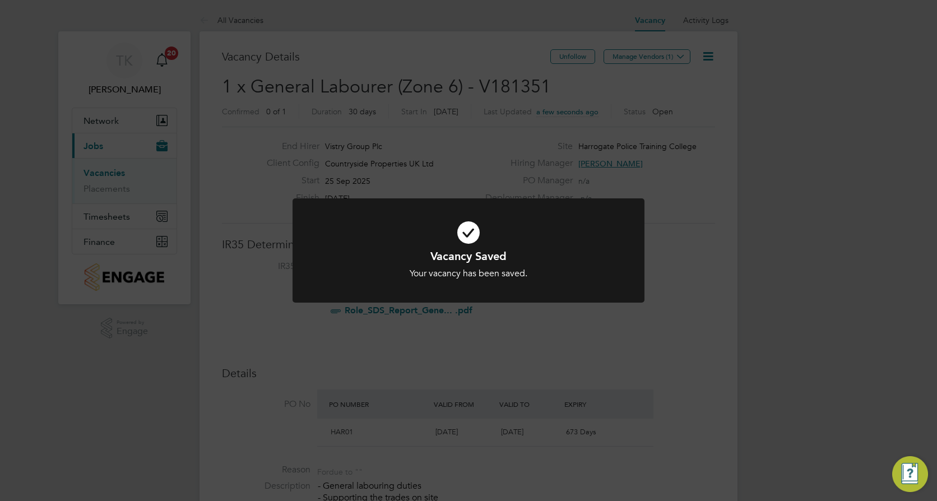
click at [472, 168] on div "Vacancy Saved Your vacancy has been saved. Cancel Okay" at bounding box center [468, 250] width 937 height 501
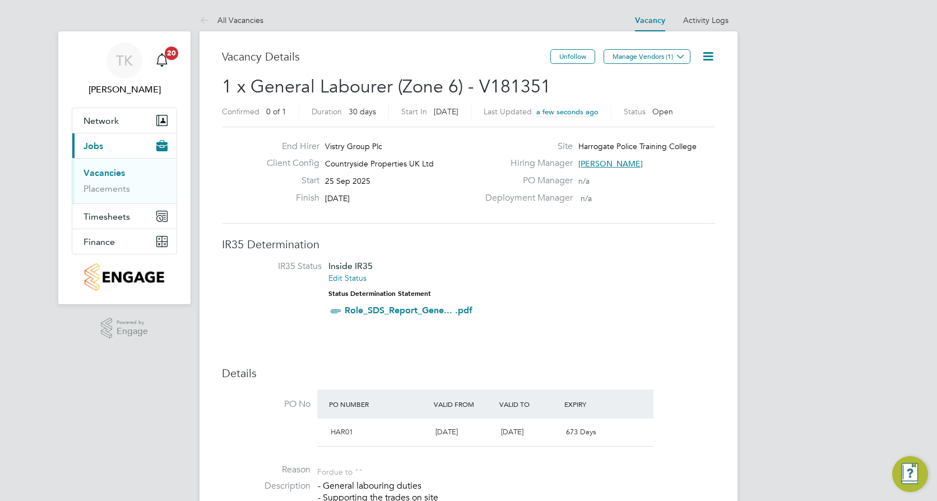
click at [553, 92] on h2 "1 x General Labourer (Zone 6) - V181351 Confirmed 0 of 1 Duration 30 days Start…" at bounding box center [468, 98] width 493 height 47
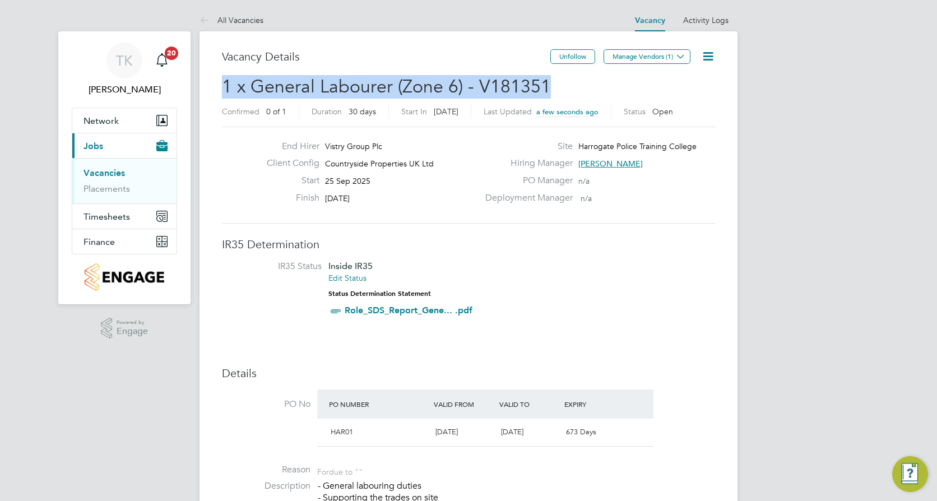
drag, startPoint x: 563, startPoint y: 86, endPoint x: 216, endPoint y: 96, distance: 347.2
copy span "1 x General Labourer (Zone 6) - V181351"
